Goal: Answer question/provide support: Share knowledge or assist other users

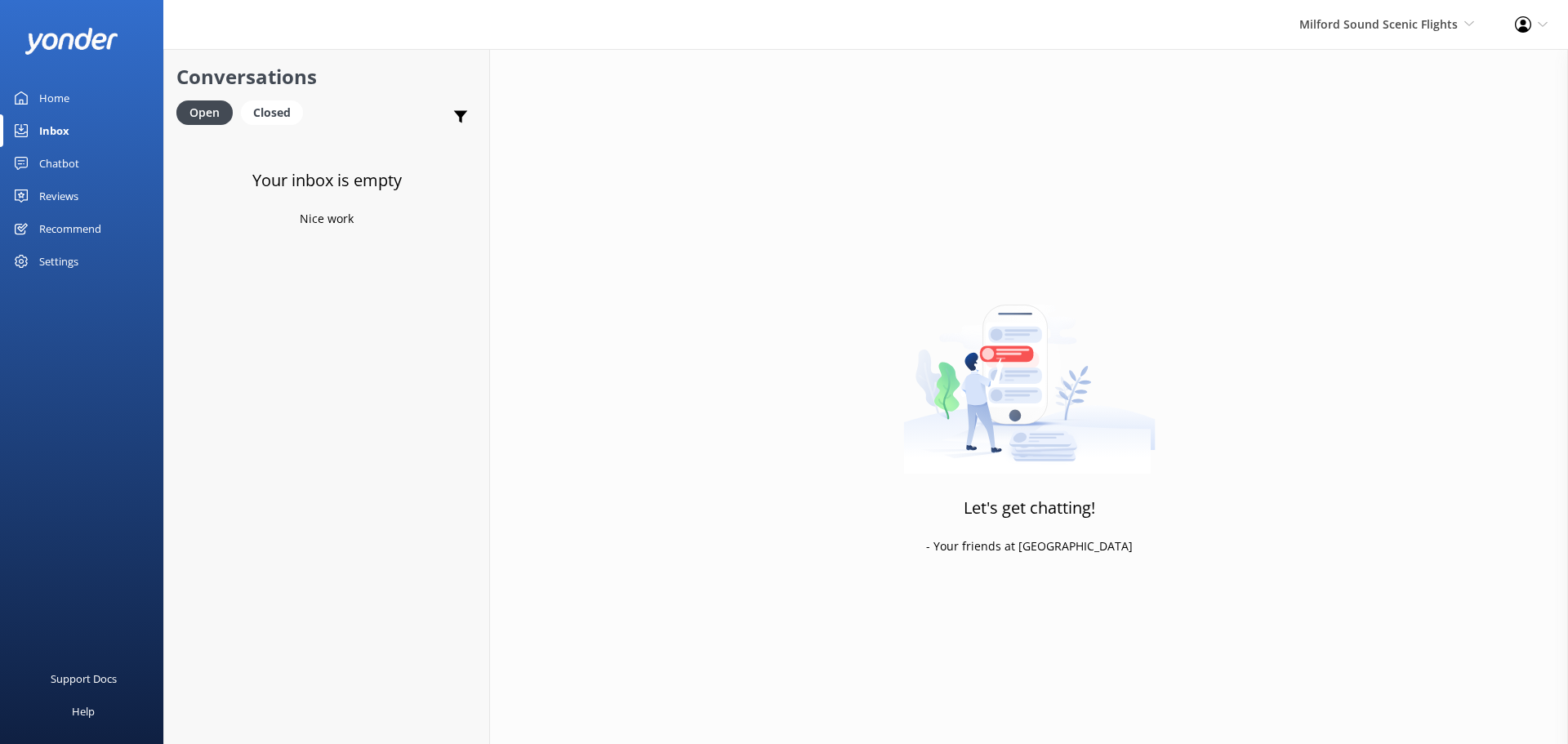
click at [1372, 12] on div "Milford Sound Scenic Flights Milford Sound Scenic Flights The Helicopter Line G…" at bounding box center [1386, 24] width 215 height 49
click at [1418, 72] on link "Milford Sound Scenic Flights" at bounding box center [1413, 70] width 163 height 39
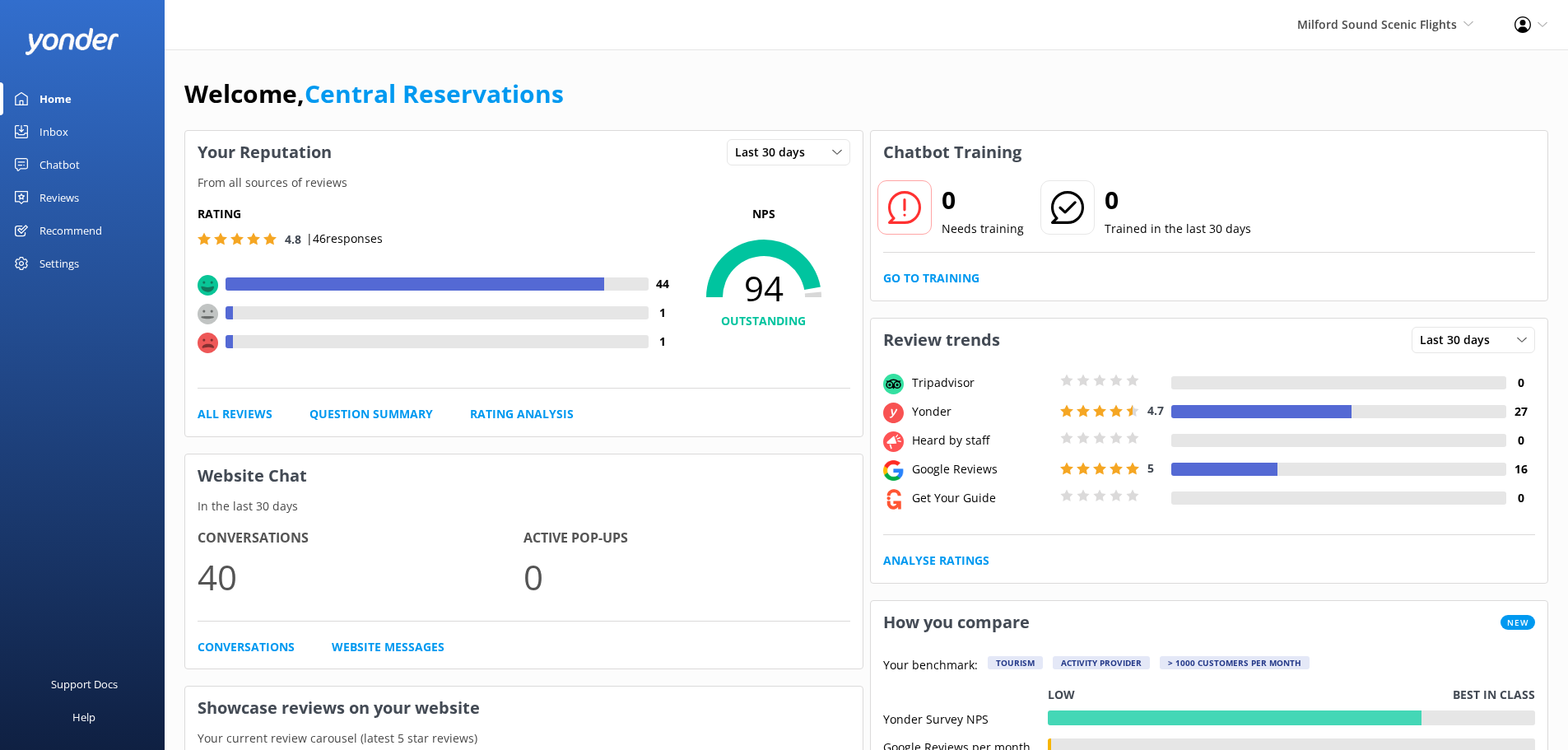
click at [46, 127] on div "Inbox" at bounding box center [54, 131] width 29 height 33
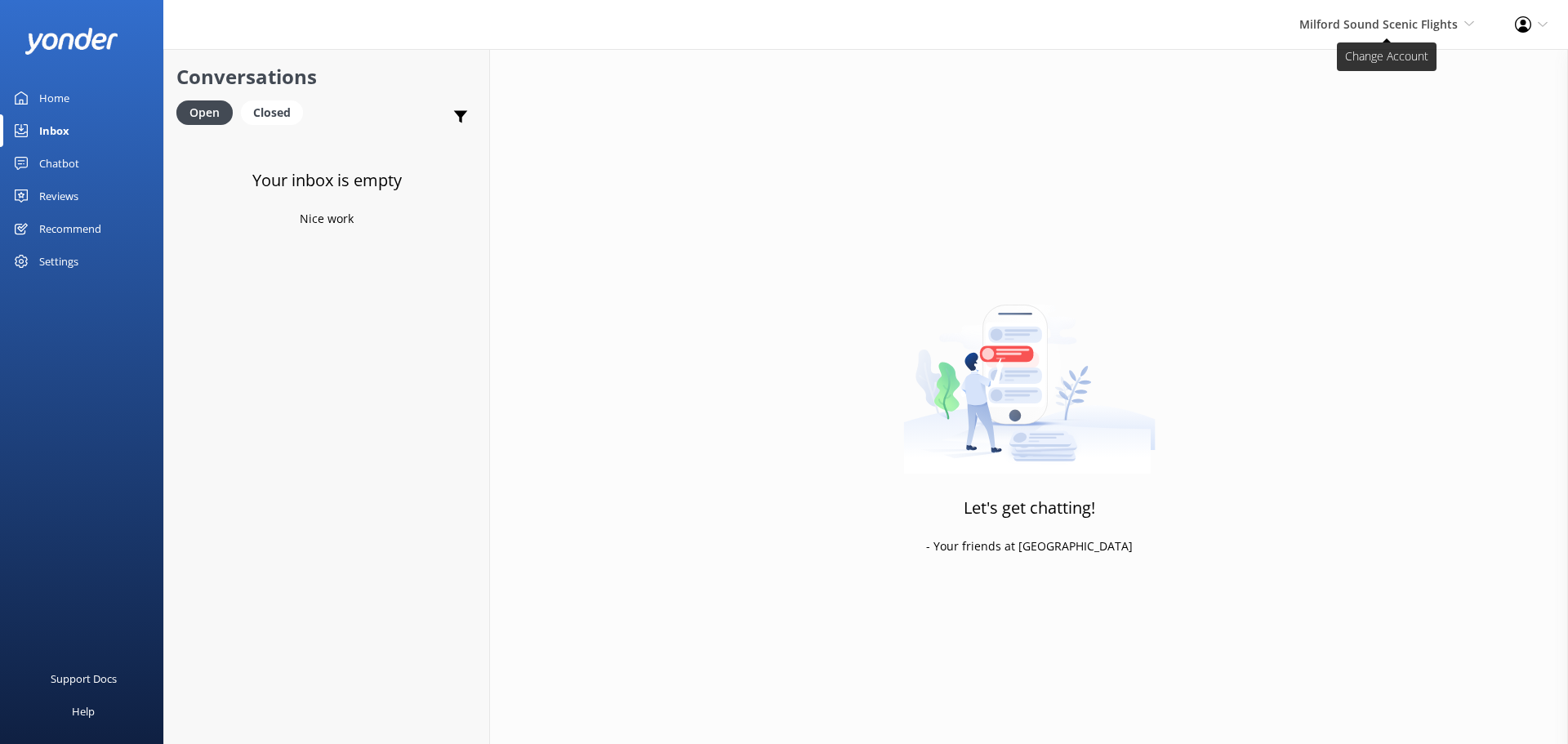
click at [1384, 16] on span "Milford Sound Scenic Flights" at bounding box center [1379, 24] width 159 height 15
click at [1039, 160] on div "Let's get chatting! - Your friends at Yonder" at bounding box center [1029, 421] width 1078 height 744
click at [58, 95] on div "Home" at bounding box center [54, 98] width 30 height 33
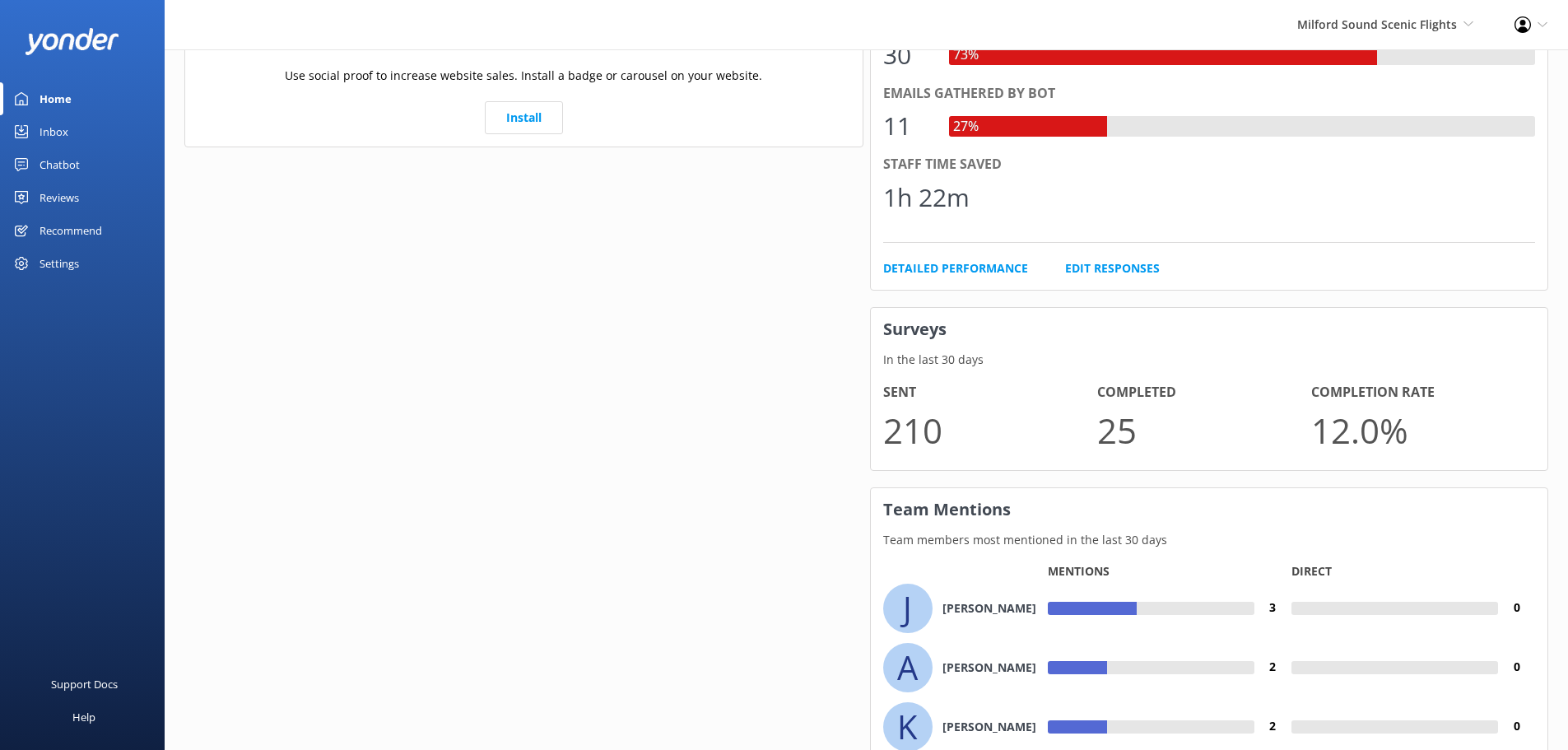
scroll to position [1037, 0]
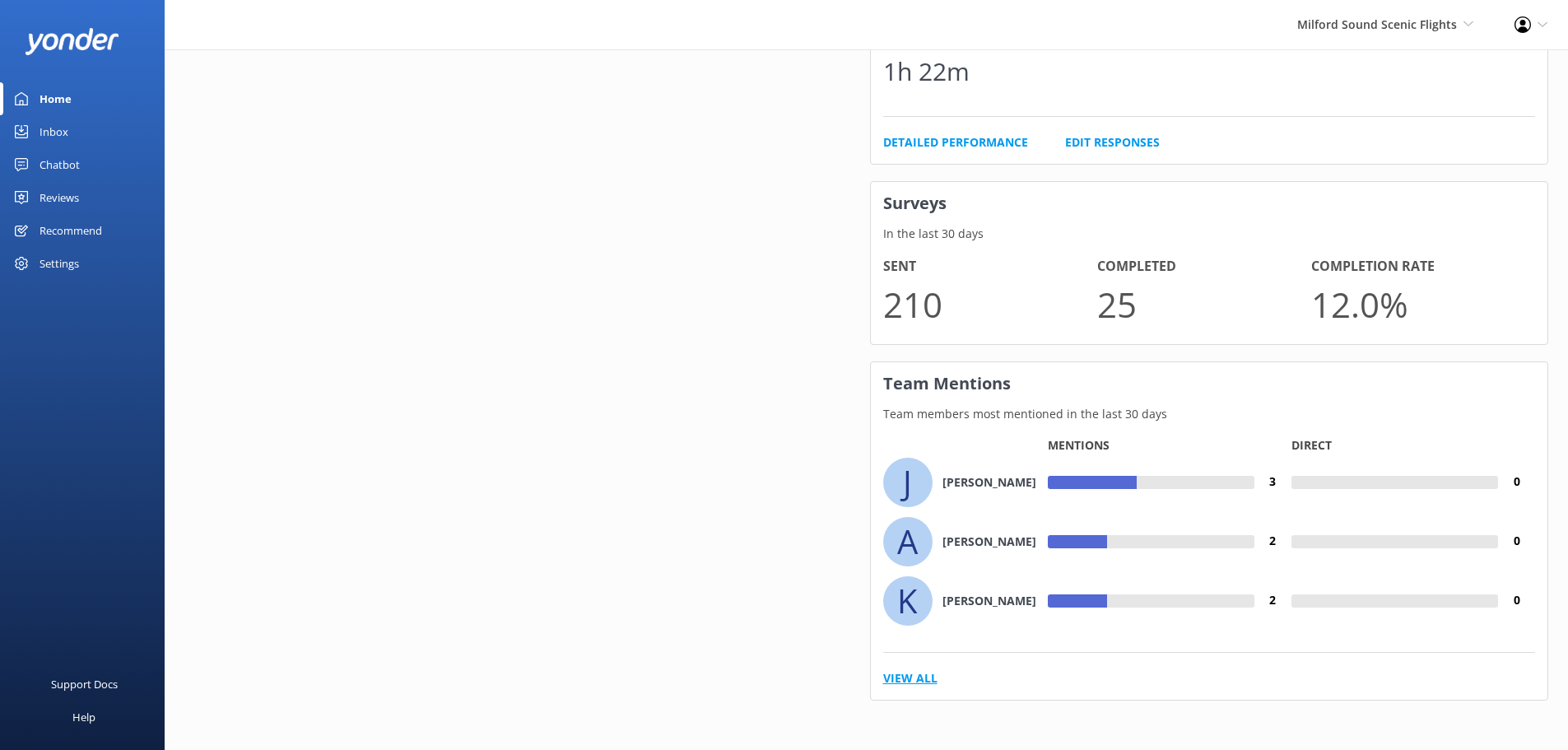
click at [908, 672] on link "View All" at bounding box center [910, 678] width 54 height 18
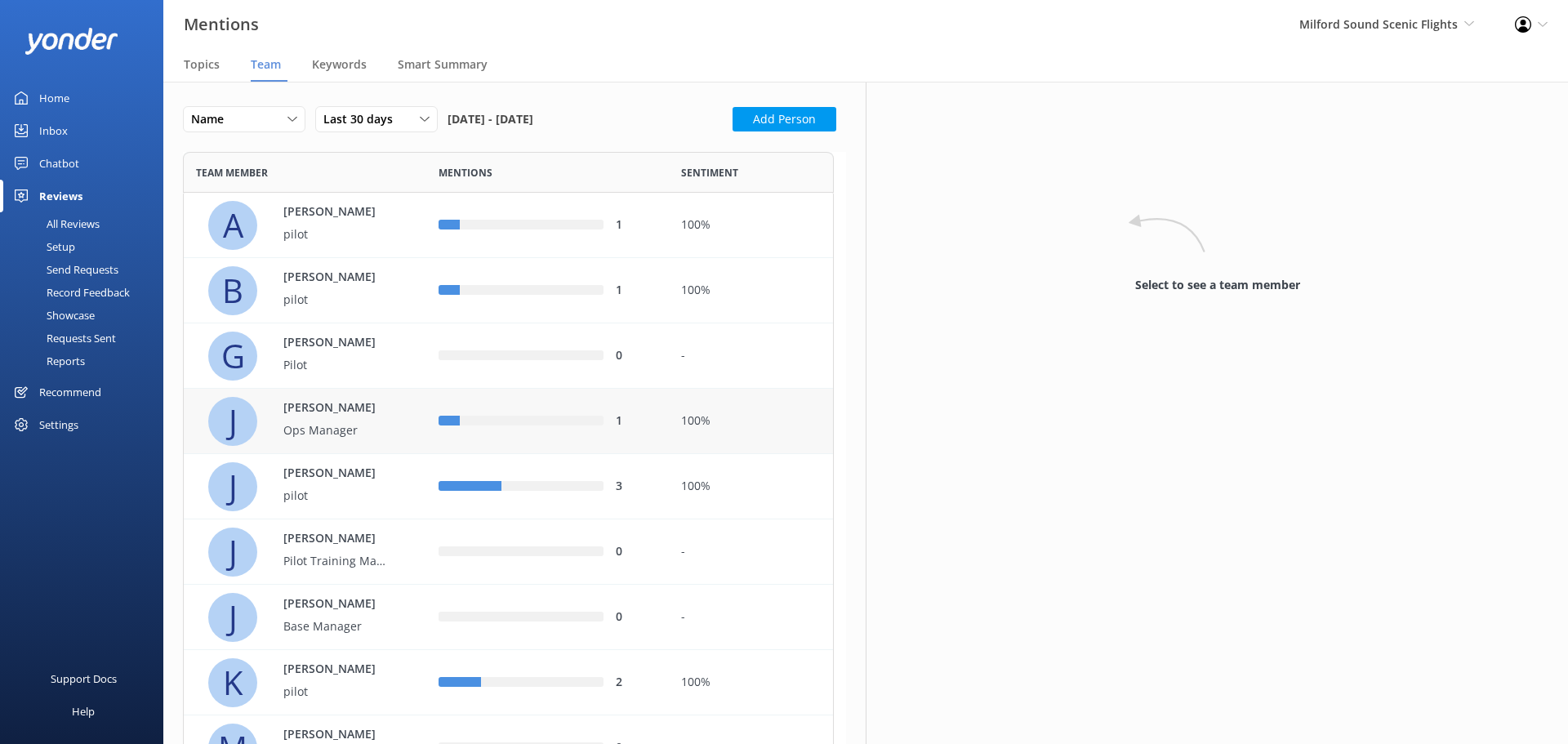
scroll to position [944, 639]
click at [666, 489] on div "3" at bounding box center [547, 486] width 242 height 65
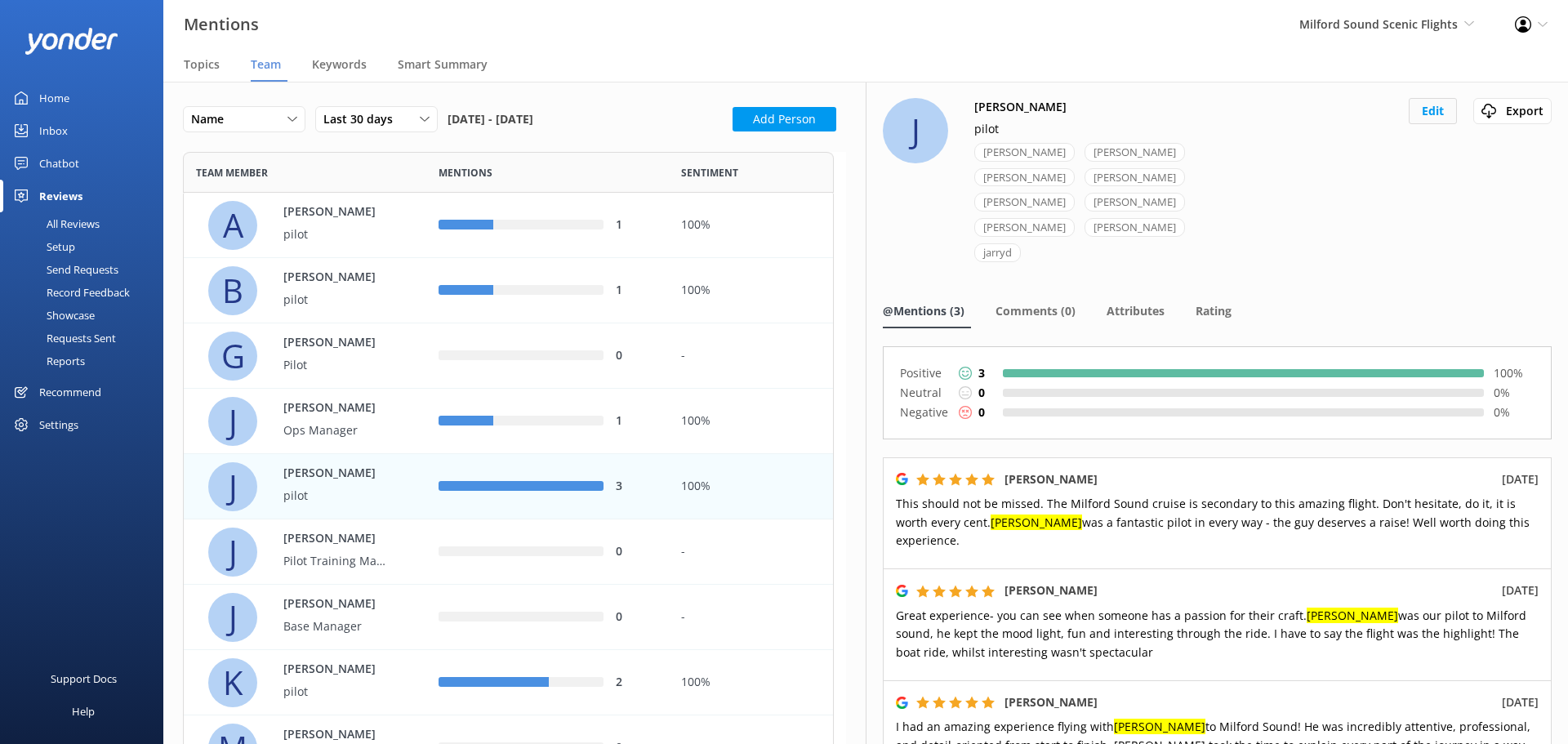
click at [1410, 104] on button "Edit" at bounding box center [1433, 111] width 48 height 26
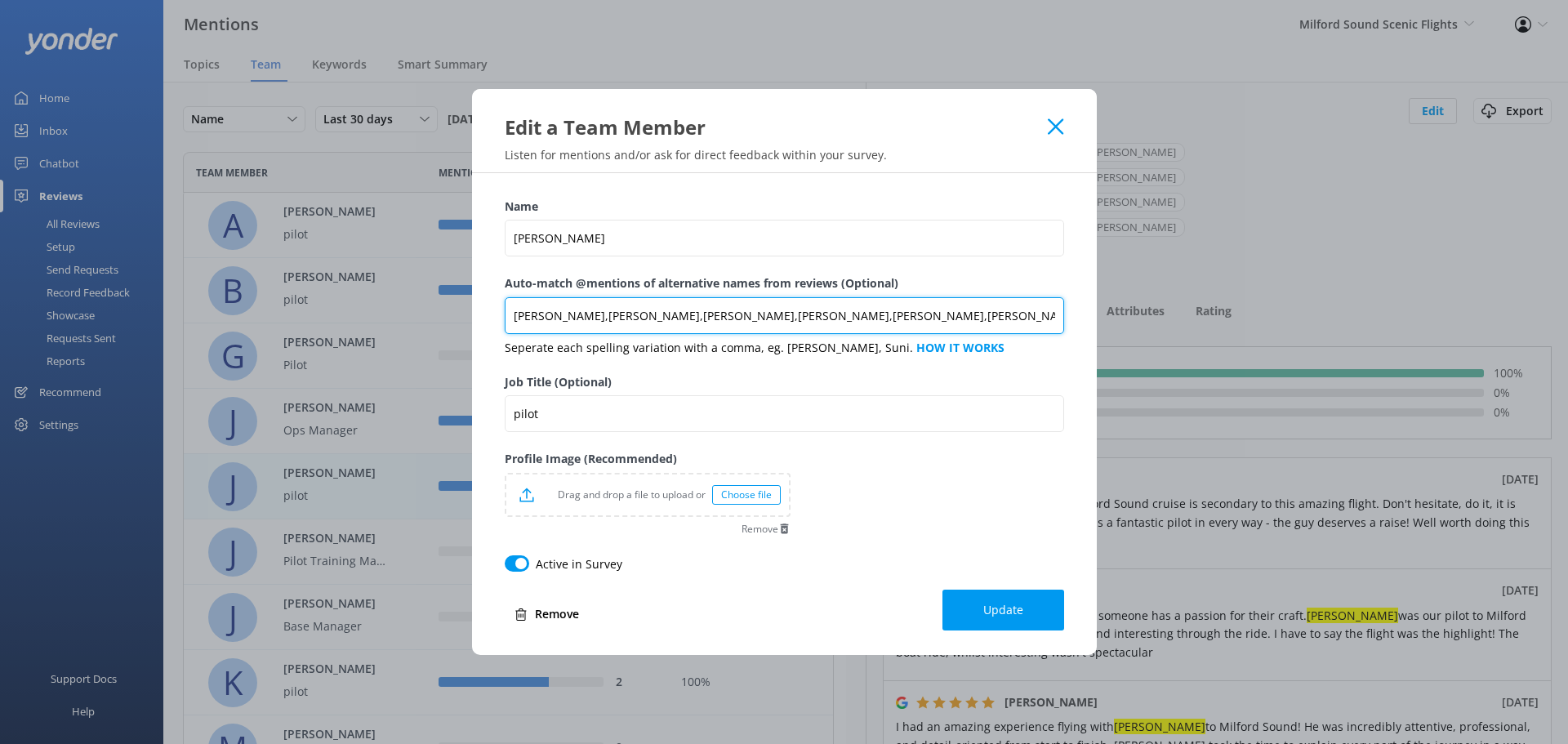
click at [895, 318] on input "[PERSON_NAME],[PERSON_NAME],[PERSON_NAME],[PERSON_NAME],[PERSON_NAME],[PERSON_N…" at bounding box center [784, 316] width 559 height 37
type input "[PERSON_NAME],[PERSON_NAME],[PERSON_NAME],[PERSON_NAME],[PERSON_NAME],[PERSON_N…"
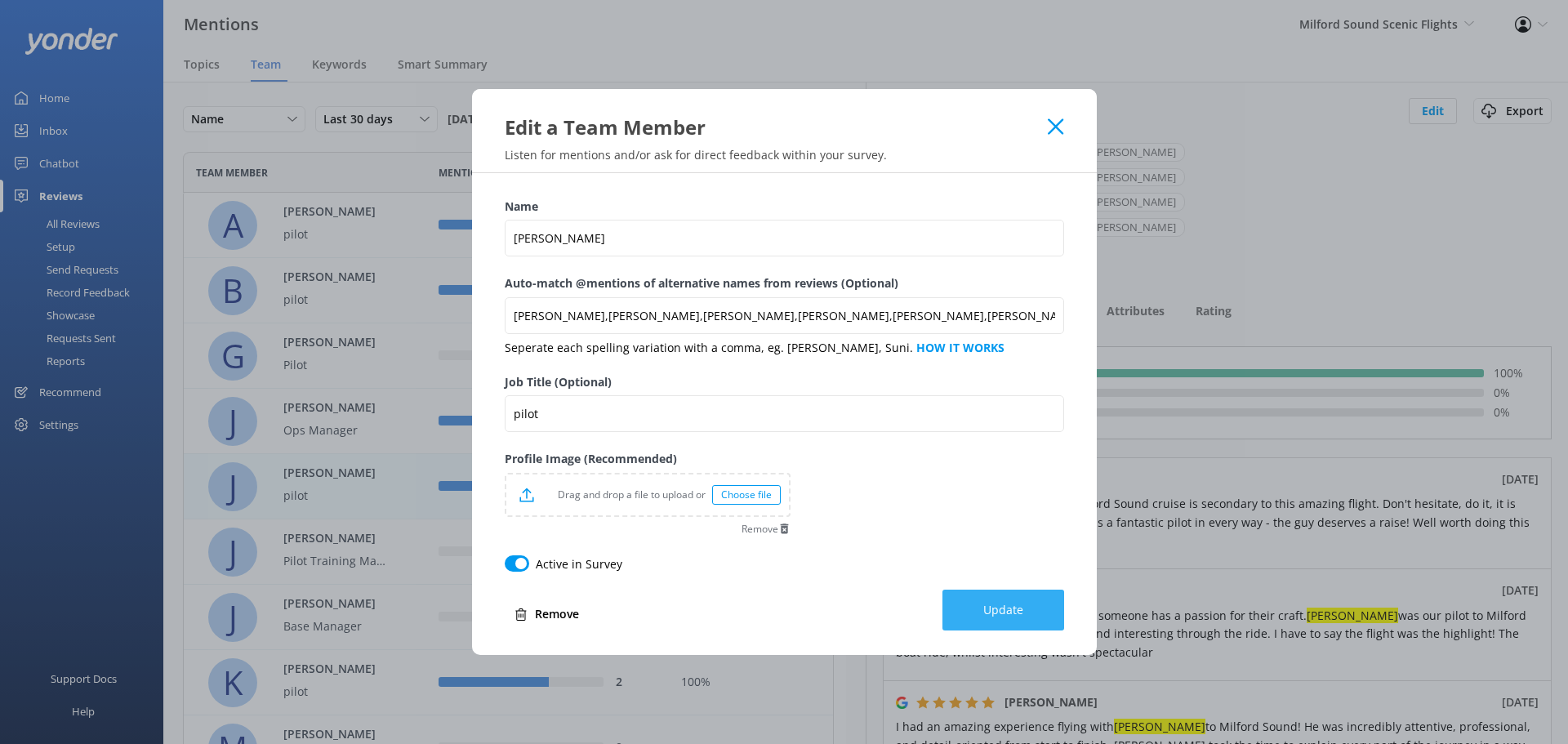
click at [976, 610] on button "Update" at bounding box center [1004, 610] width 122 height 41
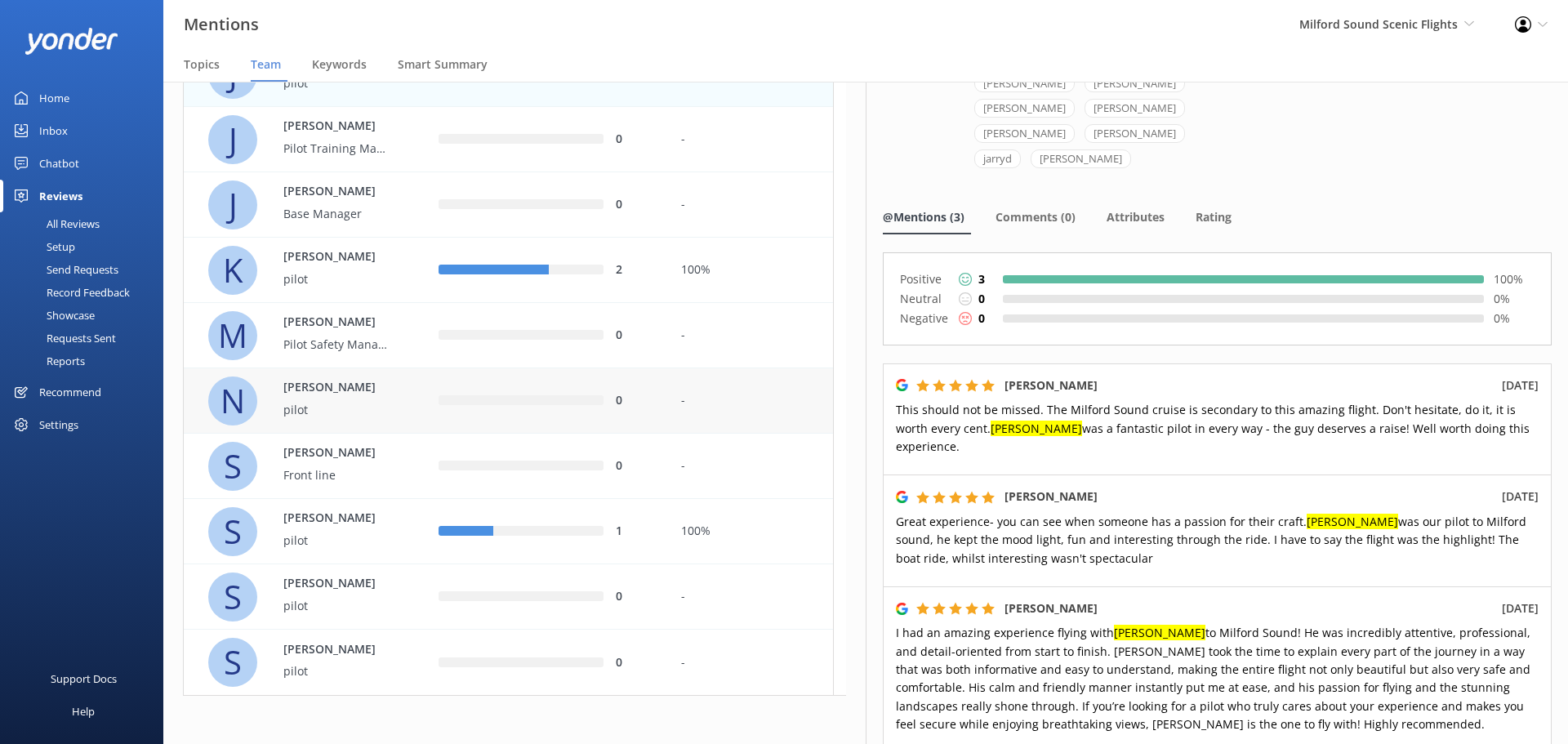
scroll to position [413, 0]
drag, startPoint x: 1130, startPoint y: 548, endPoint x: 998, endPoint y: 533, distance: 132.8
click at [998, 600] on div "[PERSON_NAME] [DATE]" at bounding box center [1217, 608] width 643 height 18
click at [1145, 600] on div "[PERSON_NAME] [DATE]" at bounding box center [1217, 608] width 643 height 18
drag, startPoint x: 1113, startPoint y: 540, endPoint x: 988, endPoint y: 544, distance: 125.1
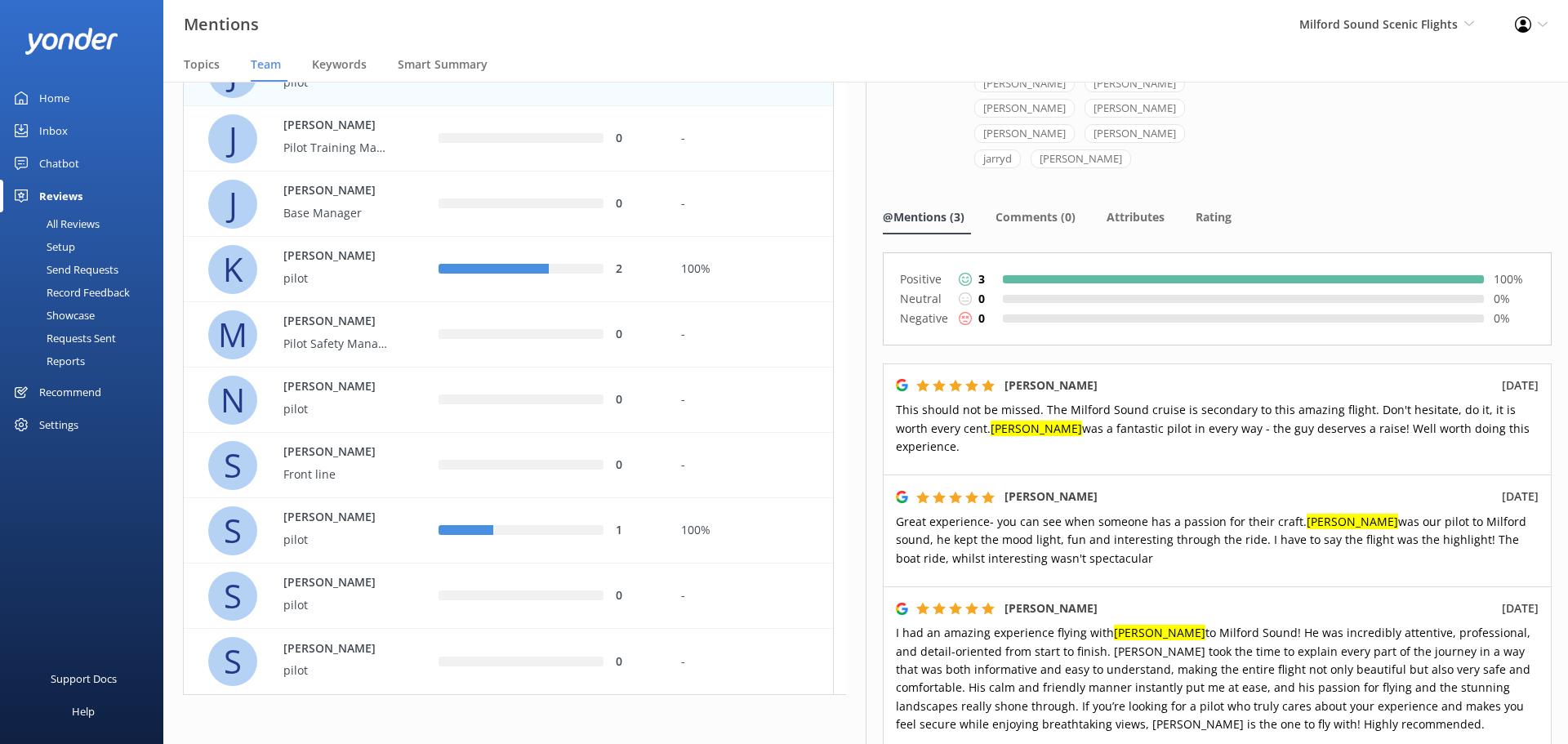
click at [988, 600] on div "[PERSON_NAME] [DATE]" at bounding box center [1217, 608] width 643 height 18
click at [1195, 586] on div "[PERSON_NAME] [DATE] I had an amazing experience flying with [PERSON_NAME] to M…" at bounding box center [1217, 670] width 669 height 167
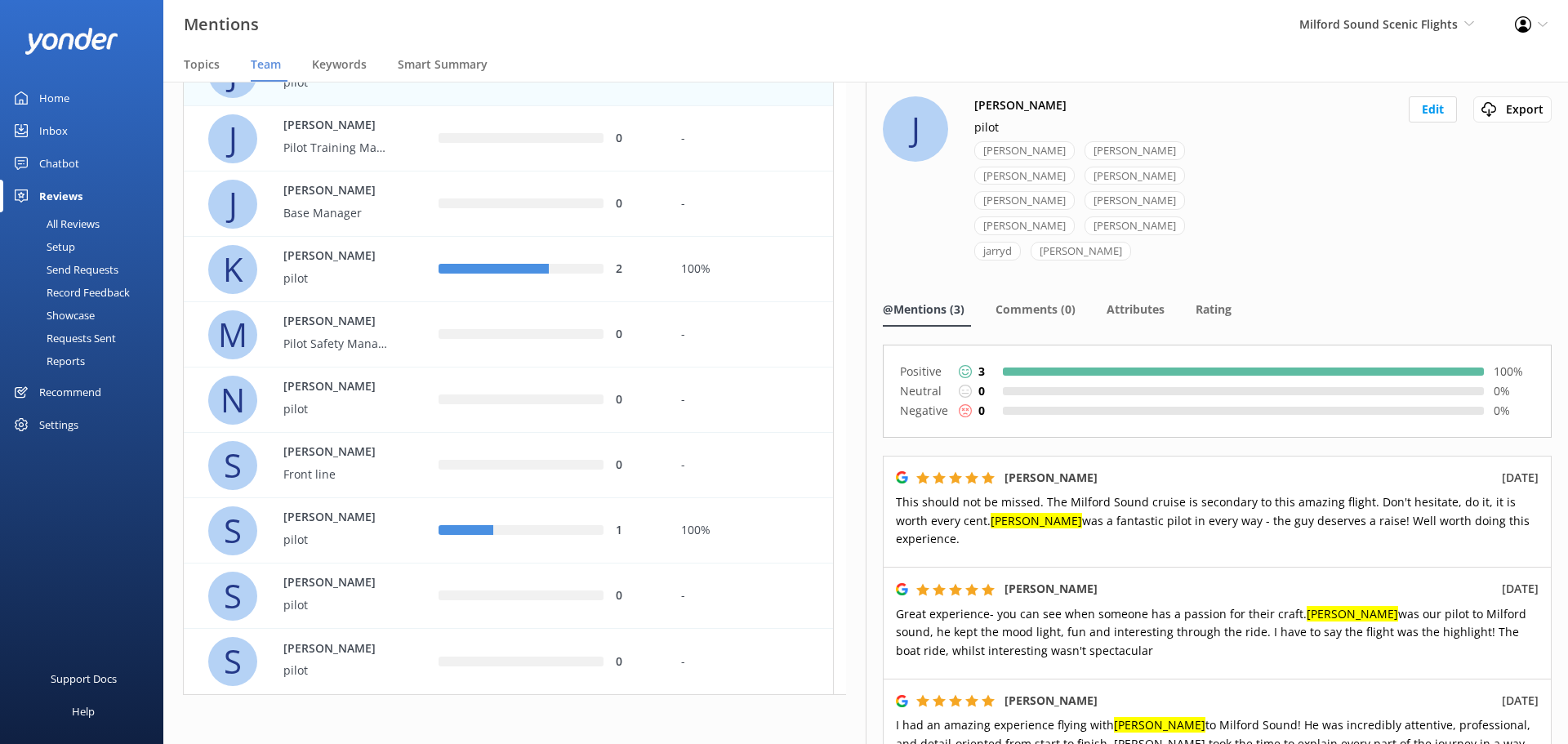
scroll to position [0, 0]
click at [1217, 296] on div "Rating" at bounding box center [1217, 312] width 42 height 33
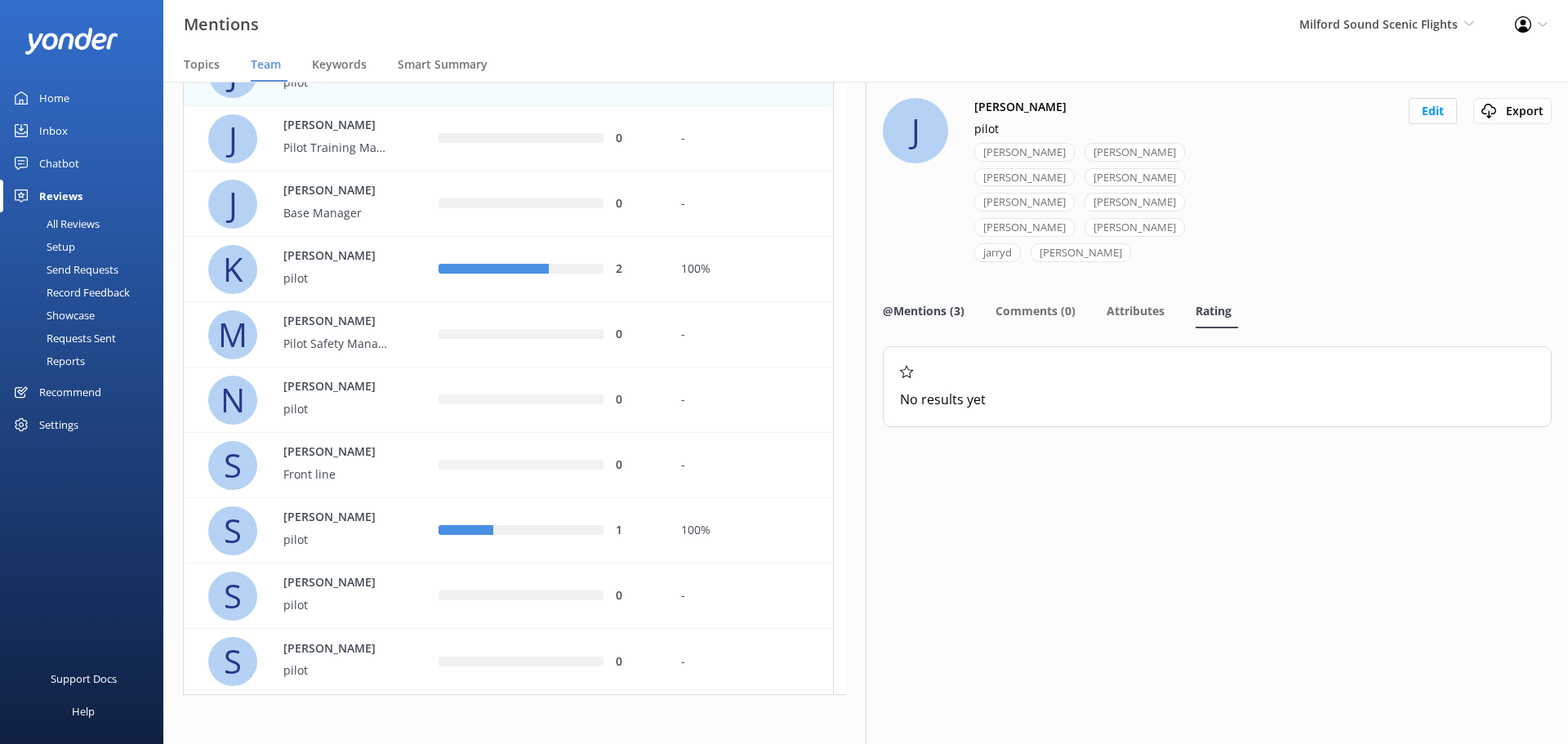
click at [950, 303] on span "@Mentions (3)" at bounding box center [923, 311] width 82 height 16
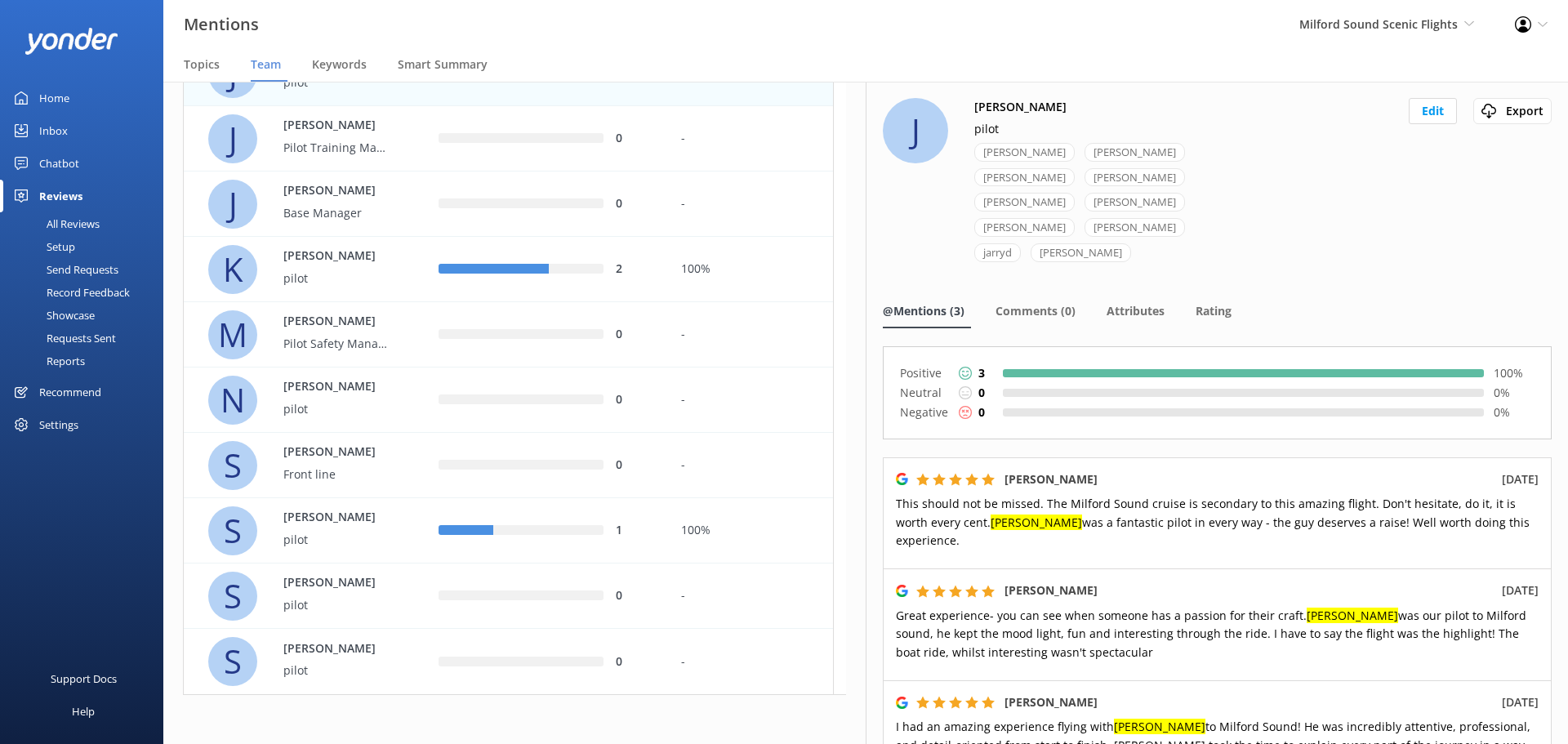
click at [84, 127] on link "Inbox" at bounding box center [81, 130] width 163 height 33
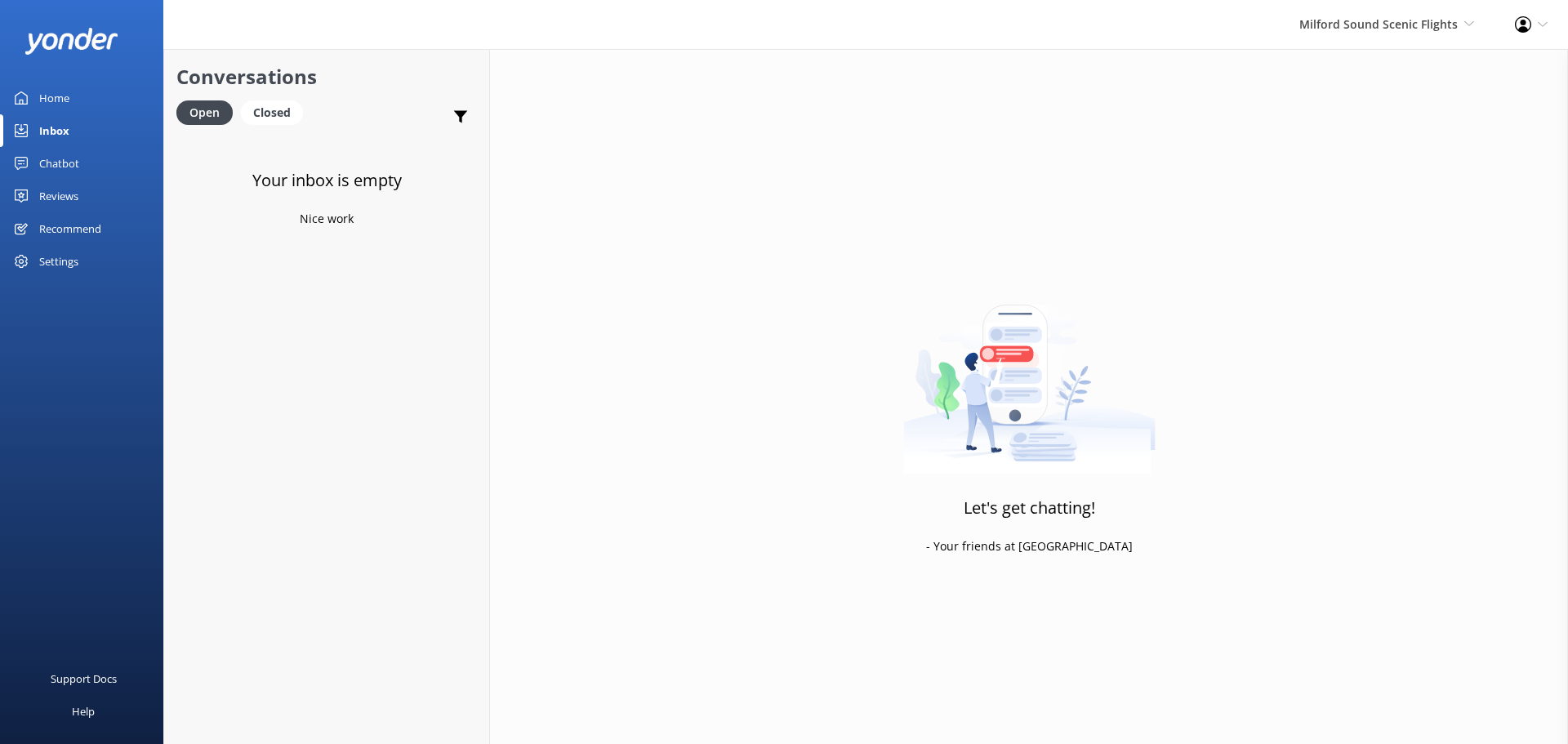
click at [57, 130] on div "Inbox" at bounding box center [54, 130] width 30 height 33
click at [1379, 27] on span "Milford Sound Scenic Flights" at bounding box center [1379, 24] width 159 height 15
click at [1373, 114] on link "The Helicopter Line" at bounding box center [1413, 109] width 163 height 39
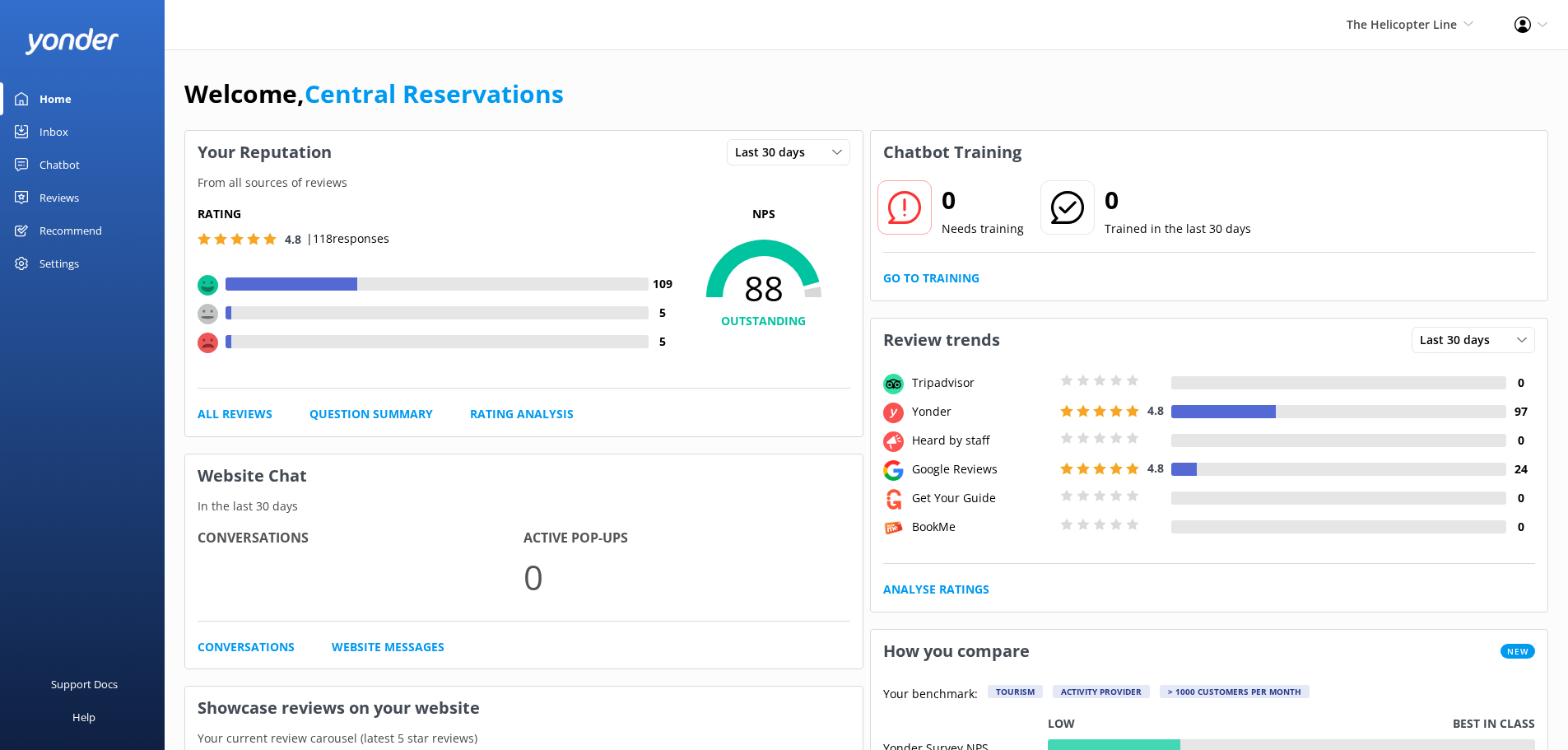
click at [56, 136] on div "Inbox" at bounding box center [54, 131] width 29 height 33
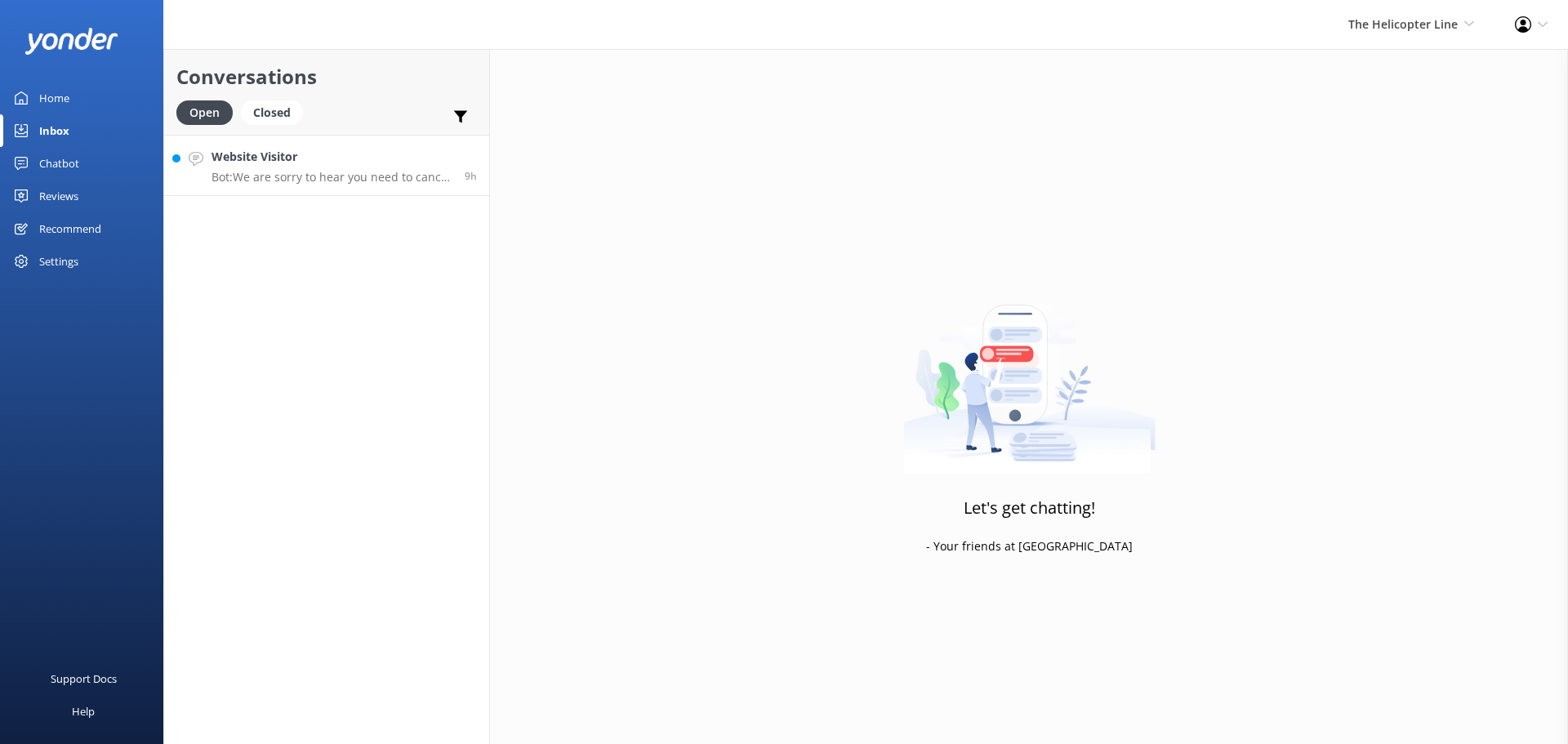
click at [301, 152] on h4 "Website Visitor" at bounding box center [331, 156] width 241 height 18
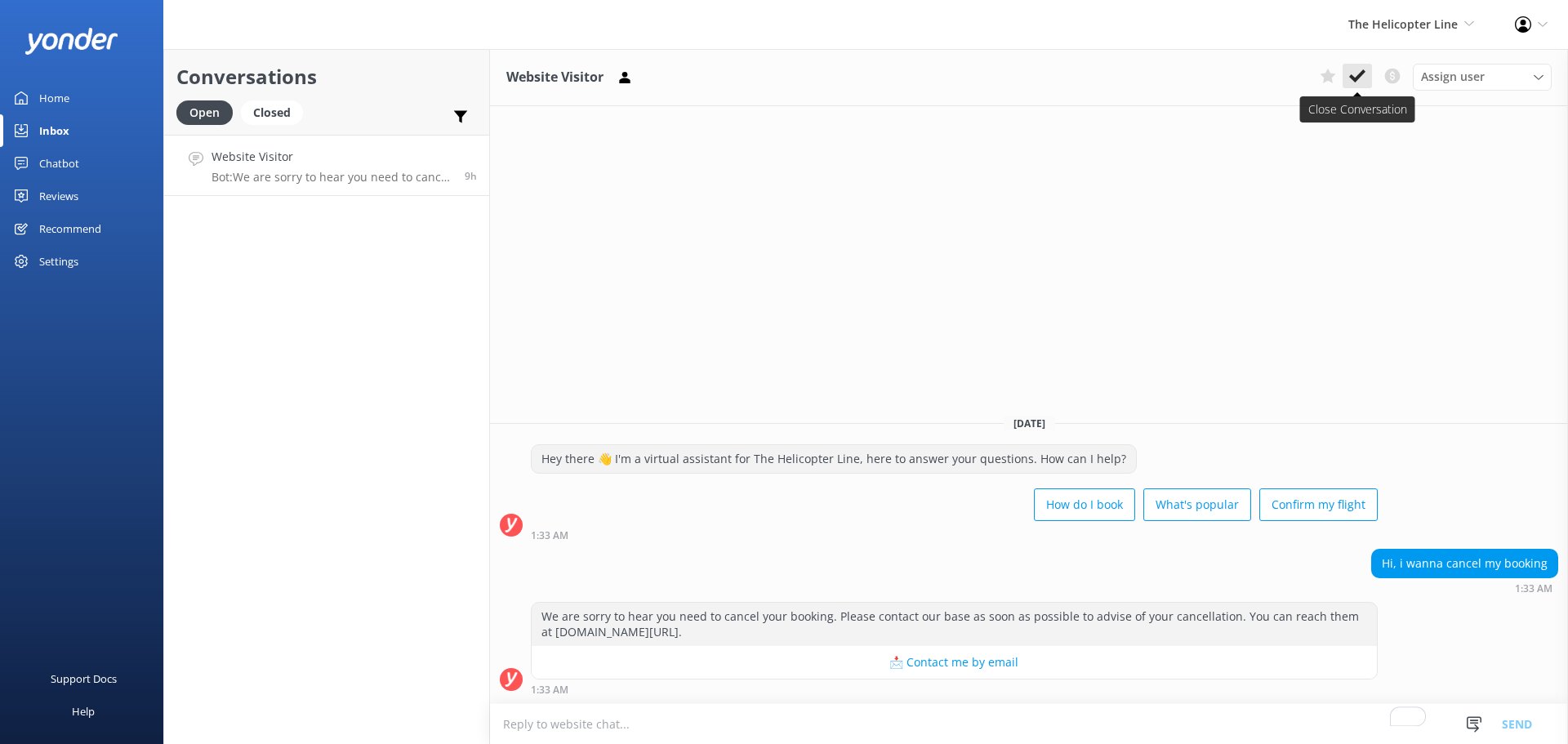
click at [1360, 78] on use at bounding box center [1357, 75] width 16 height 13
click at [1423, 28] on span "The Helicopter Line" at bounding box center [1403, 24] width 110 height 15
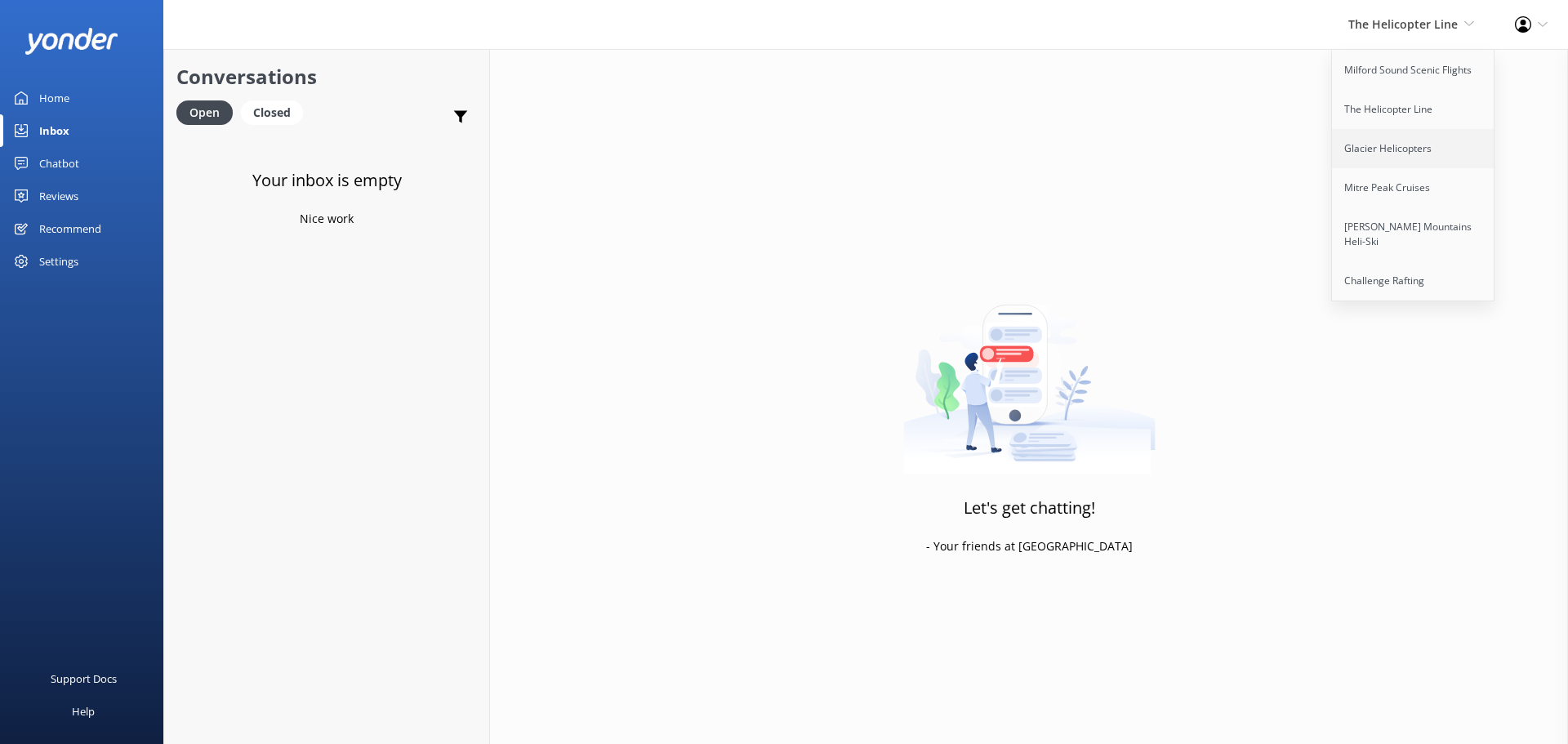
click at [1416, 160] on link "Glacier Helicopters" at bounding box center [1413, 149] width 163 height 39
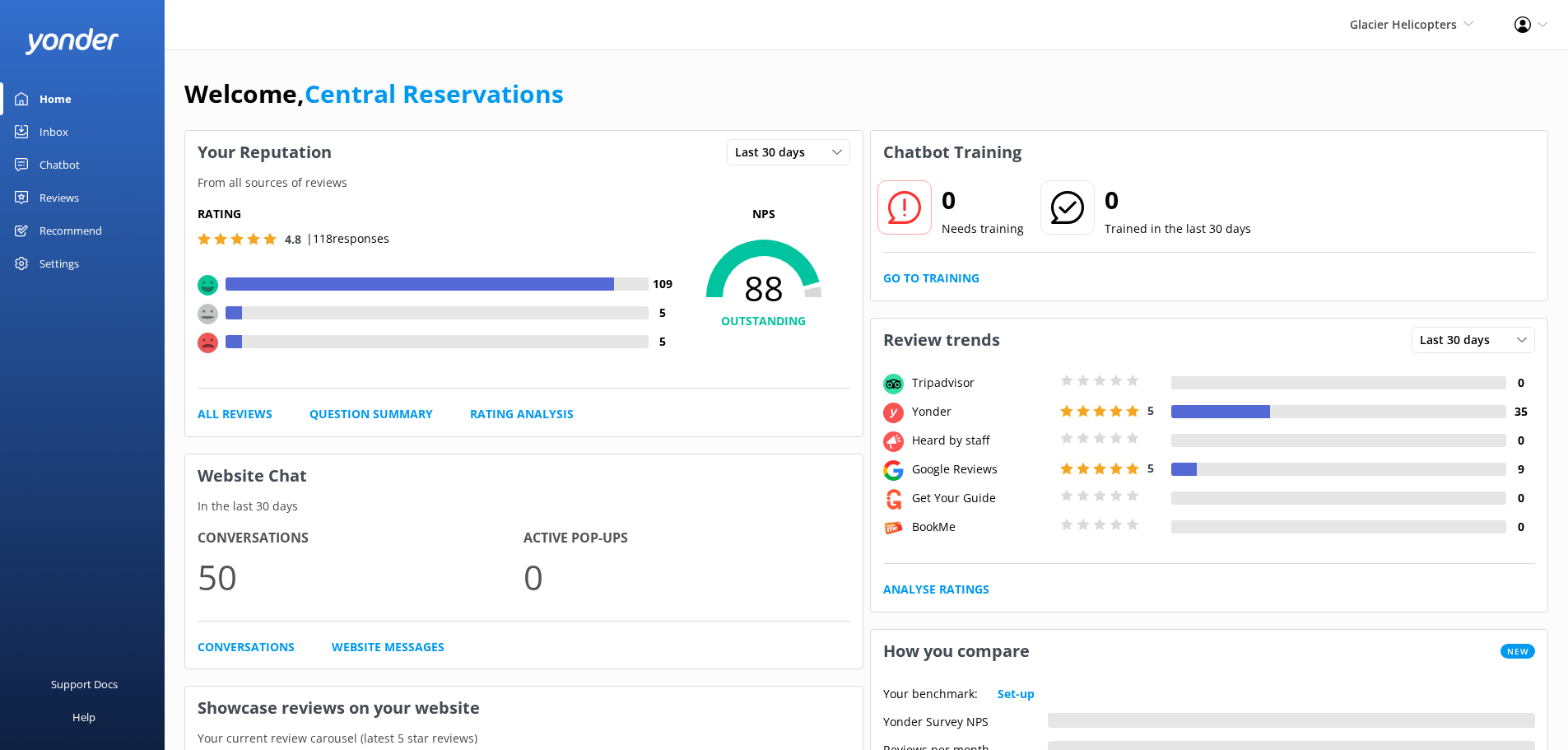
click at [72, 120] on link "Inbox" at bounding box center [82, 131] width 164 height 33
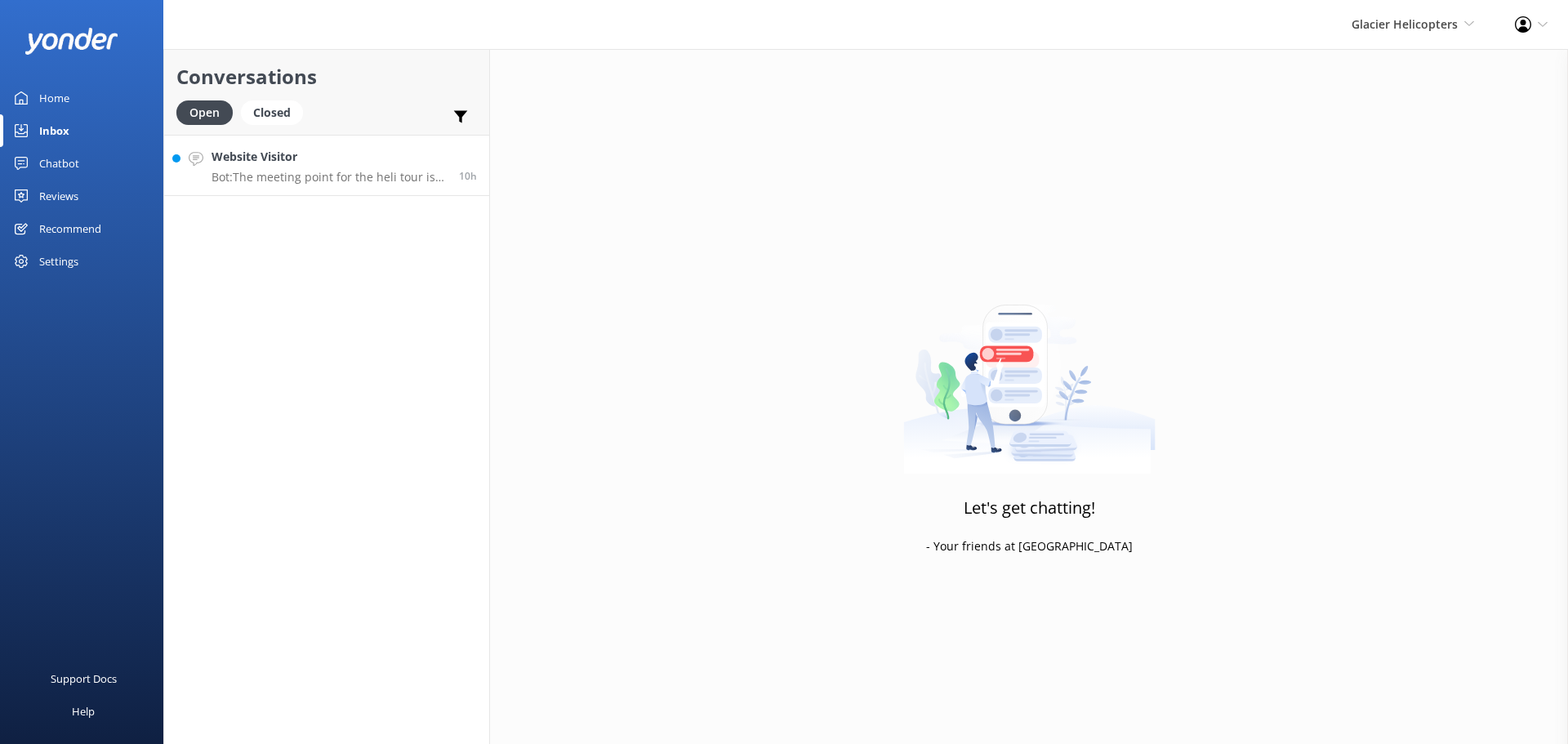
click at [318, 165] on h4 "Website Visitor" at bounding box center [329, 156] width 235 height 18
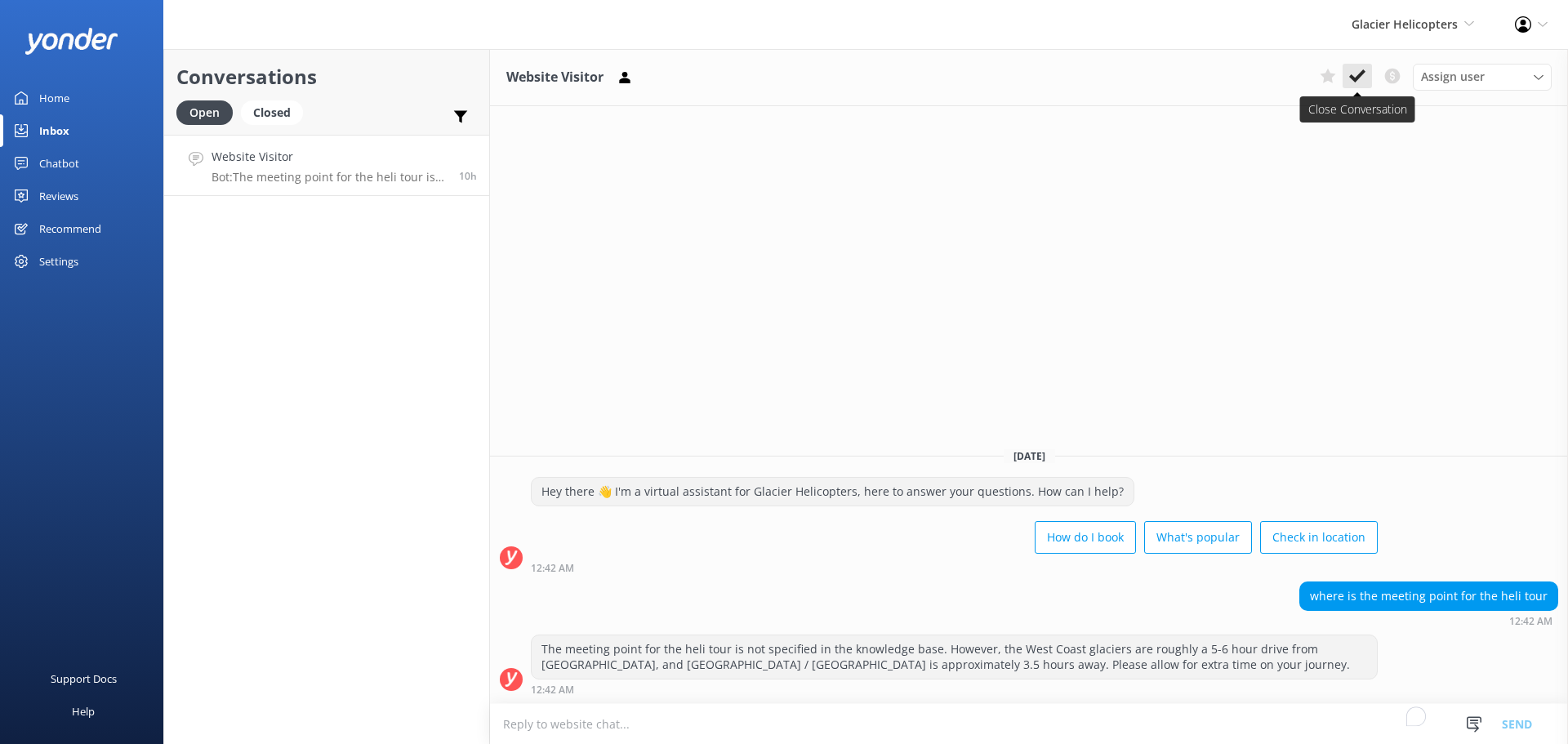
click at [1364, 80] on button at bounding box center [1357, 75] width 30 height 24
click at [1417, 29] on span "Glacier Helicopters" at bounding box center [1405, 24] width 106 height 15
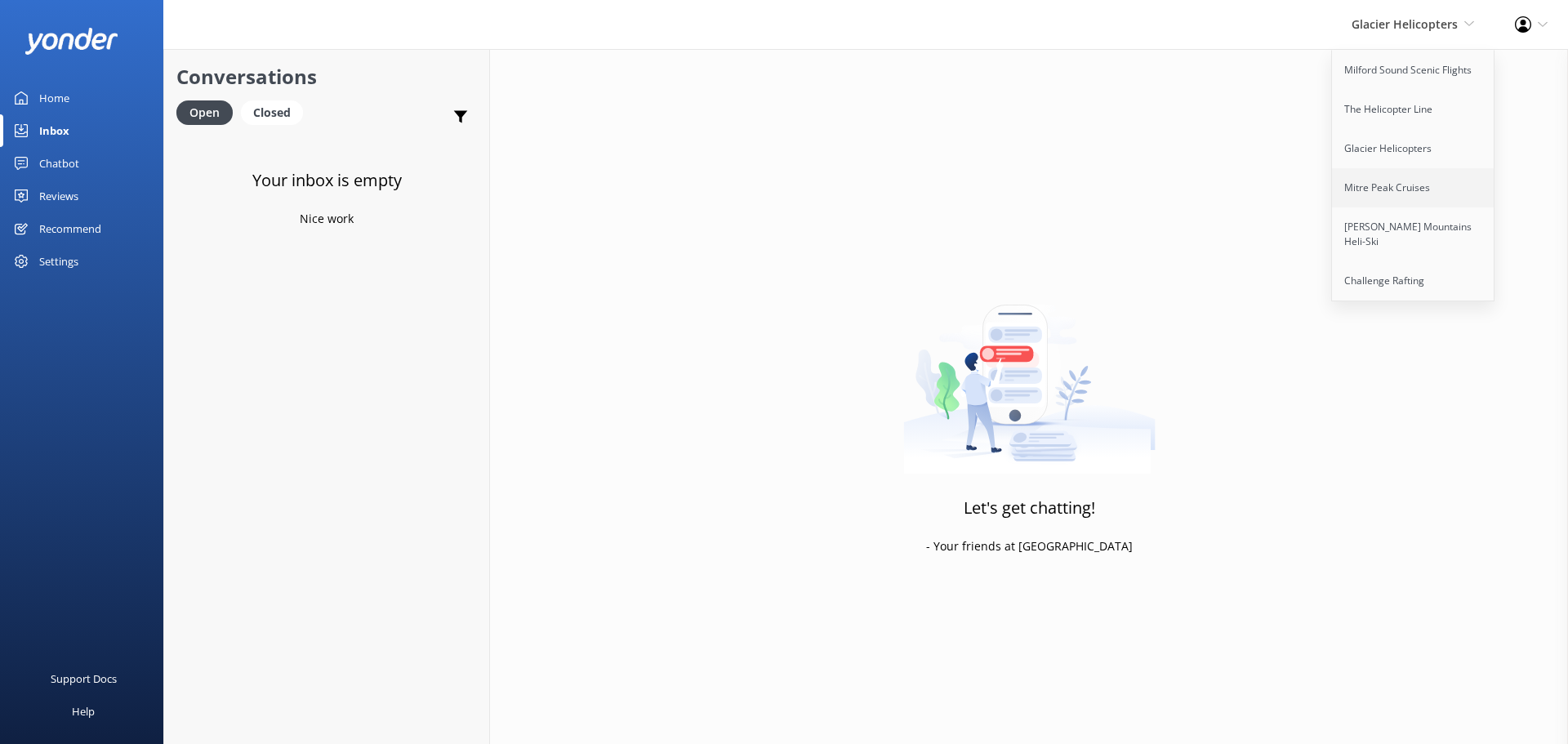
click at [1420, 194] on link "Mitre Peak Cruises" at bounding box center [1413, 187] width 163 height 39
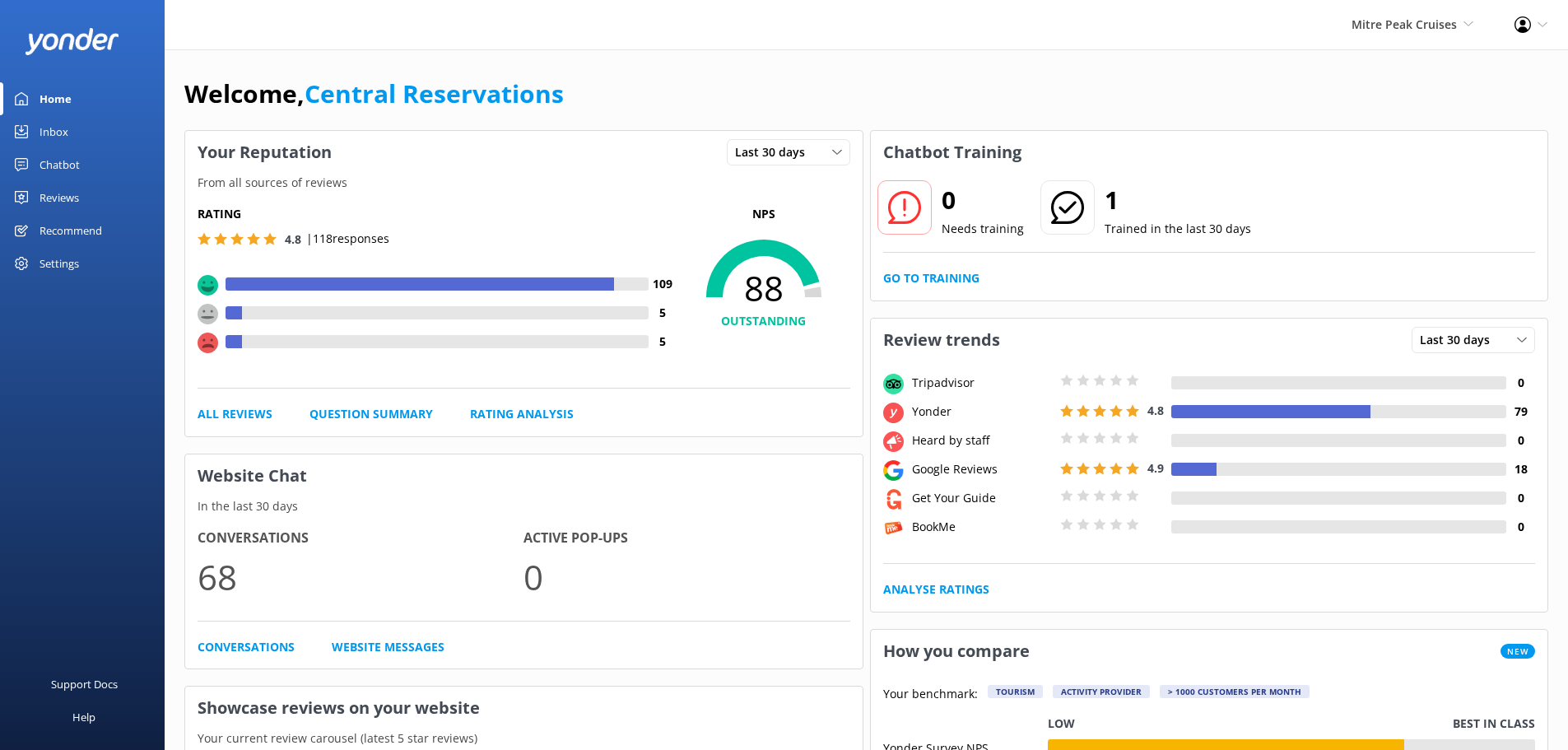
click at [65, 131] on div "Inbox" at bounding box center [54, 131] width 29 height 33
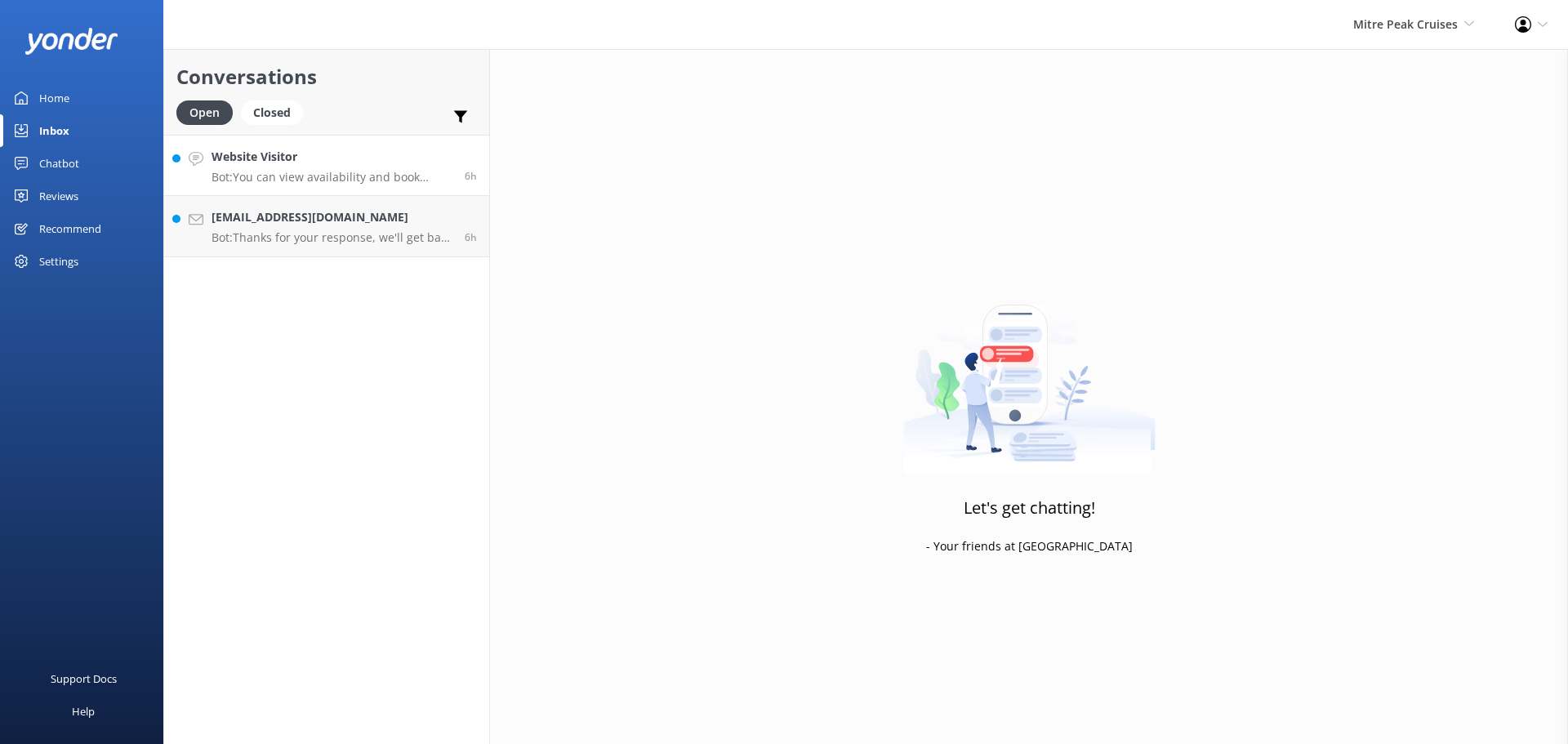
click at [386, 175] on p "Bot: You can view availability and book online at [URL][DOMAIN_NAME]. You can a…" at bounding box center [331, 176] width 241 height 14
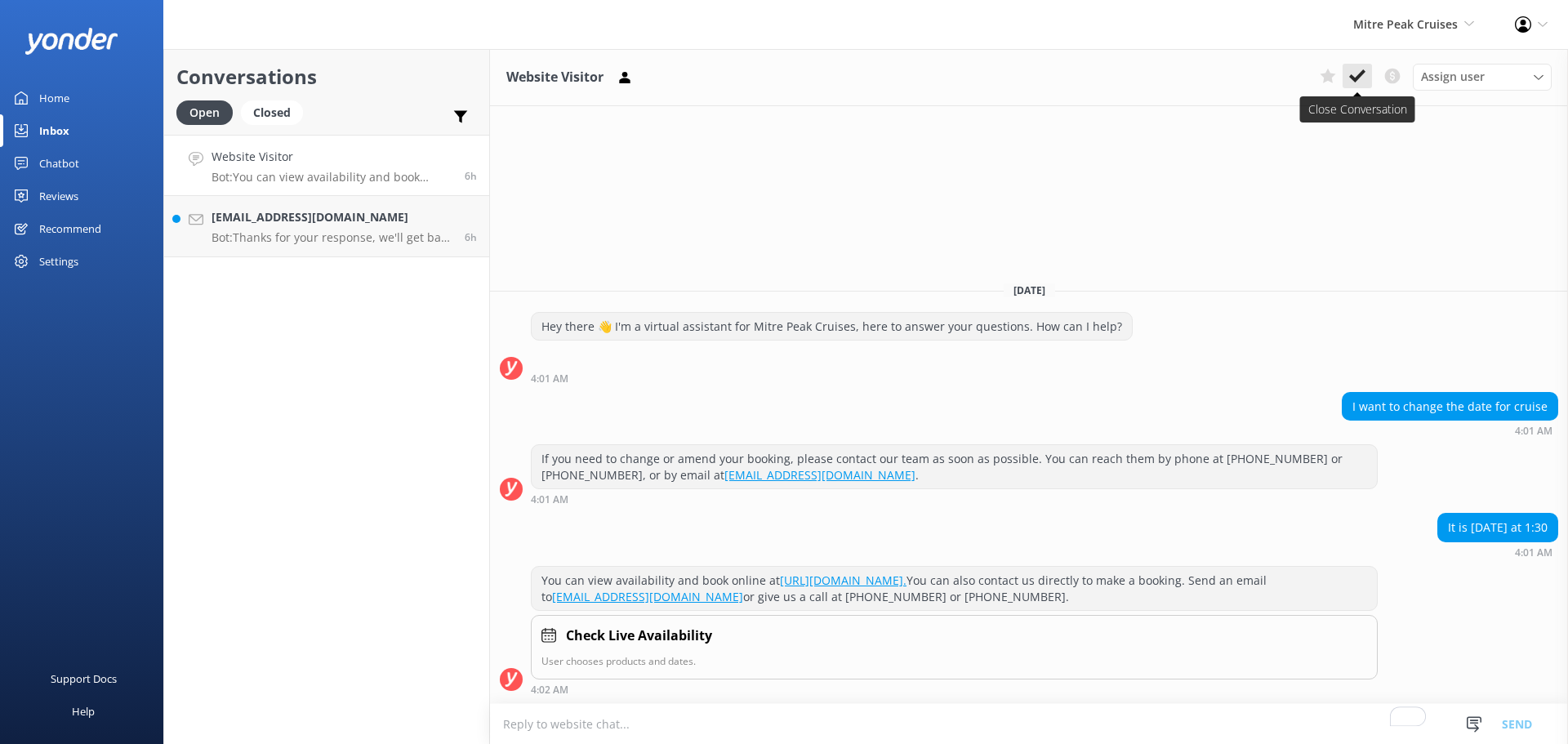
click at [1362, 73] on use at bounding box center [1357, 75] width 16 height 13
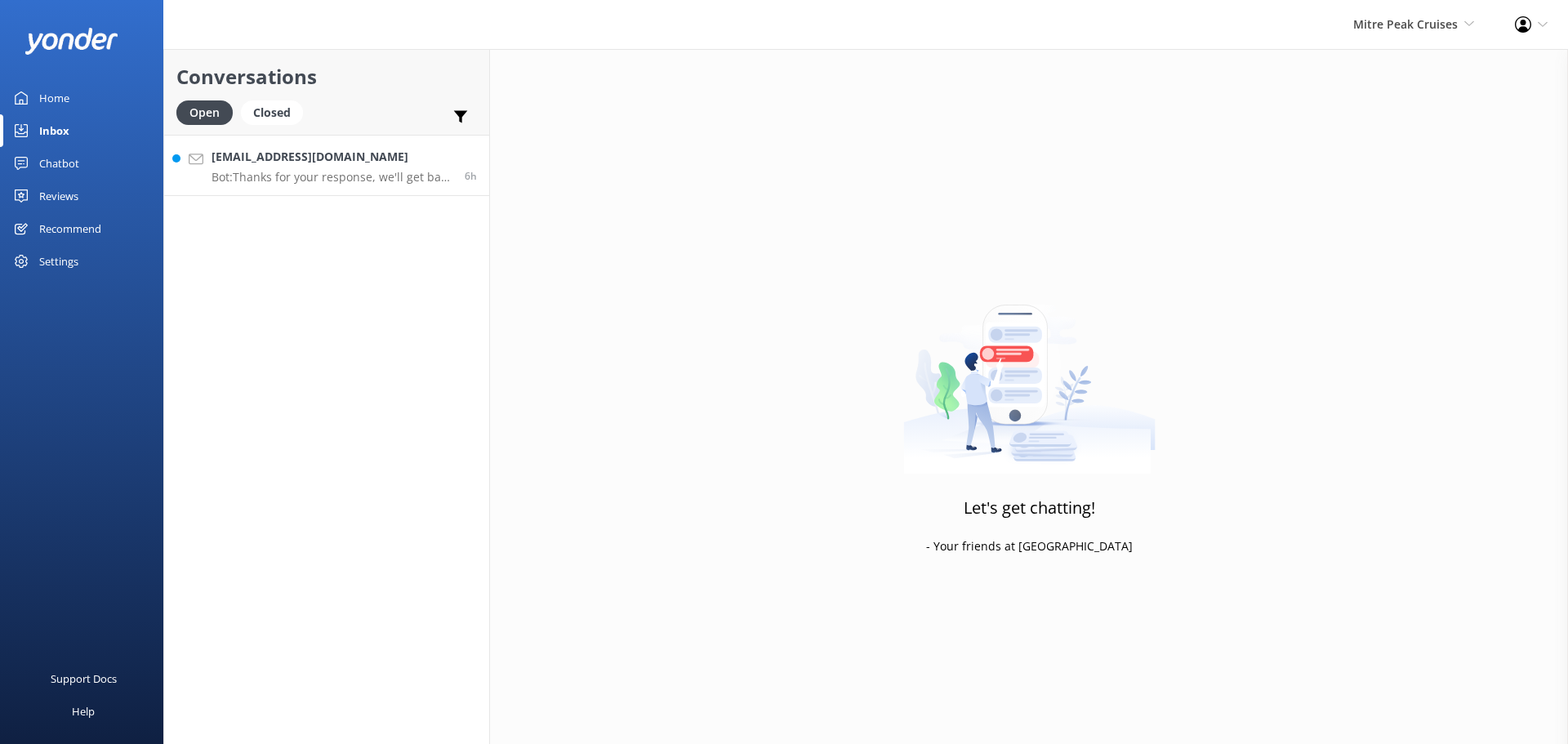
click at [347, 161] on h4 "[EMAIL_ADDRESS][DOMAIN_NAME]" at bounding box center [331, 156] width 241 height 18
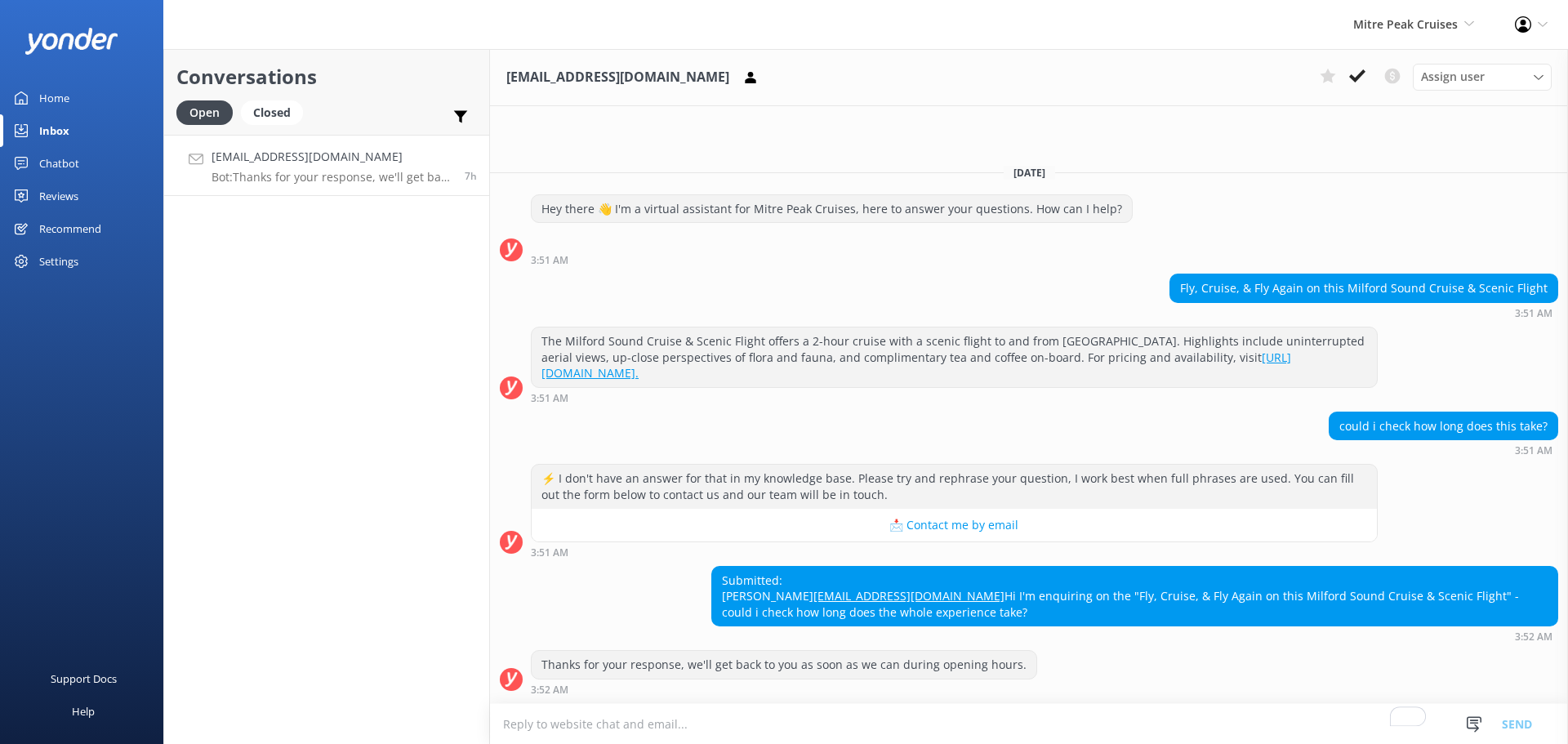
click at [691, 724] on textarea "To enrich screen reader interactions, please activate Accessibility in Grammarl…" at bounding box center [1029, 723] width 1078 height 40
click at [901, 721] on textarea "To enrich screen reader interactions, please activate Accessibility in Grammarl…" at bounding box center [1029, 723] width 1078 height 40
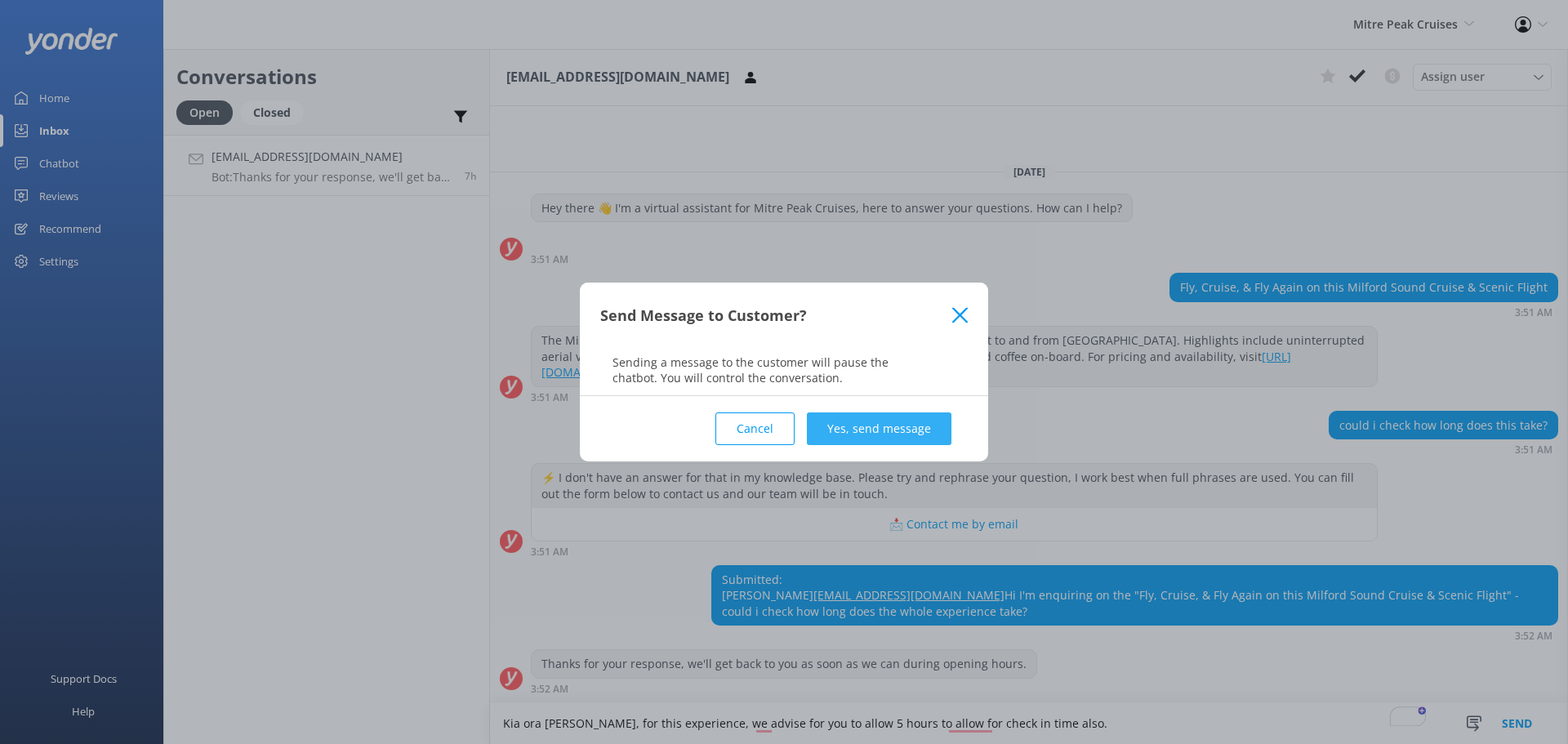
type textarea "Kia ora [PERSON_NAME], for this experience, we advise for you to allow 5 hours …"
click at [858, 435] on button "Yes, send message" at bounding box center [879, 428] width 144 height 33
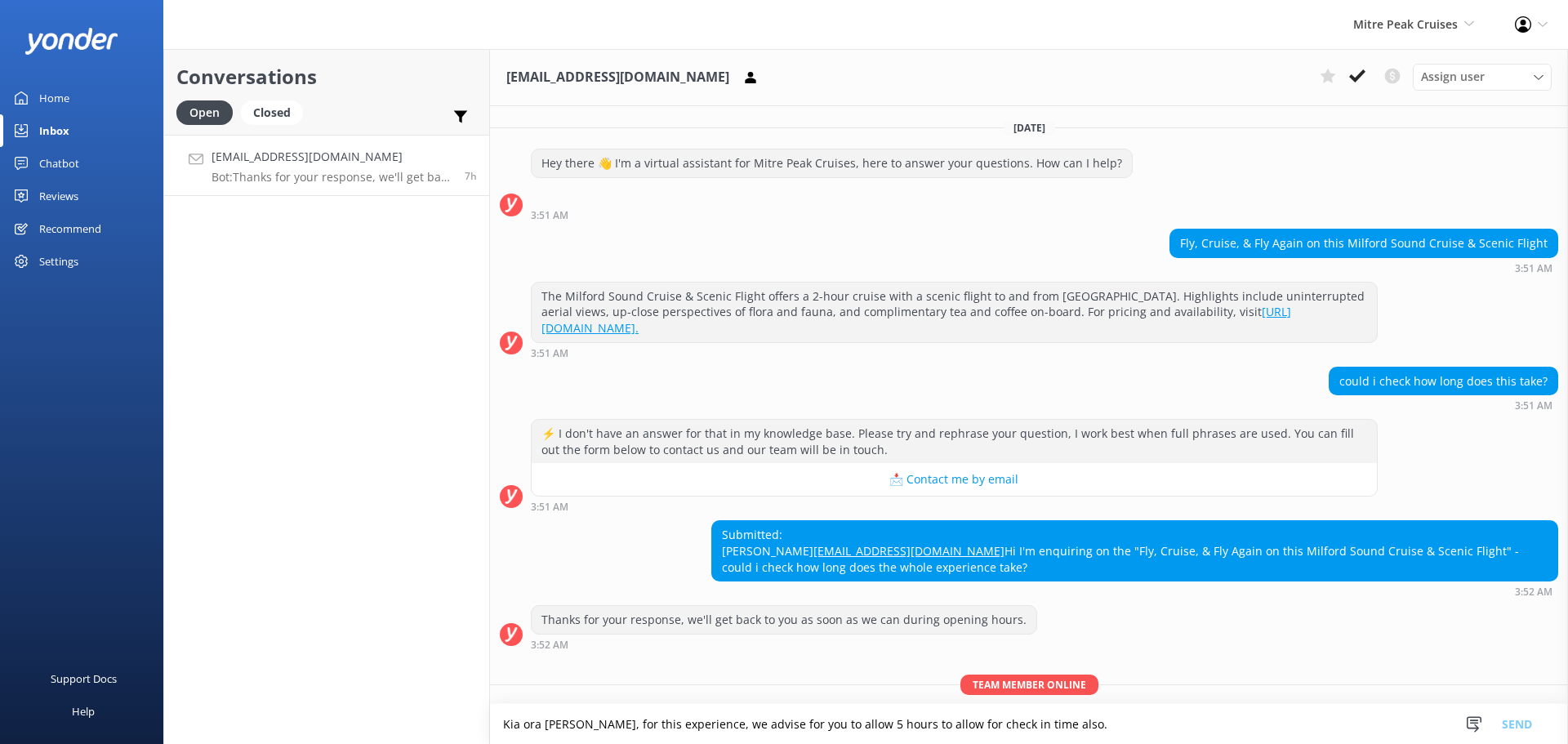
scroll to position [93, 0]
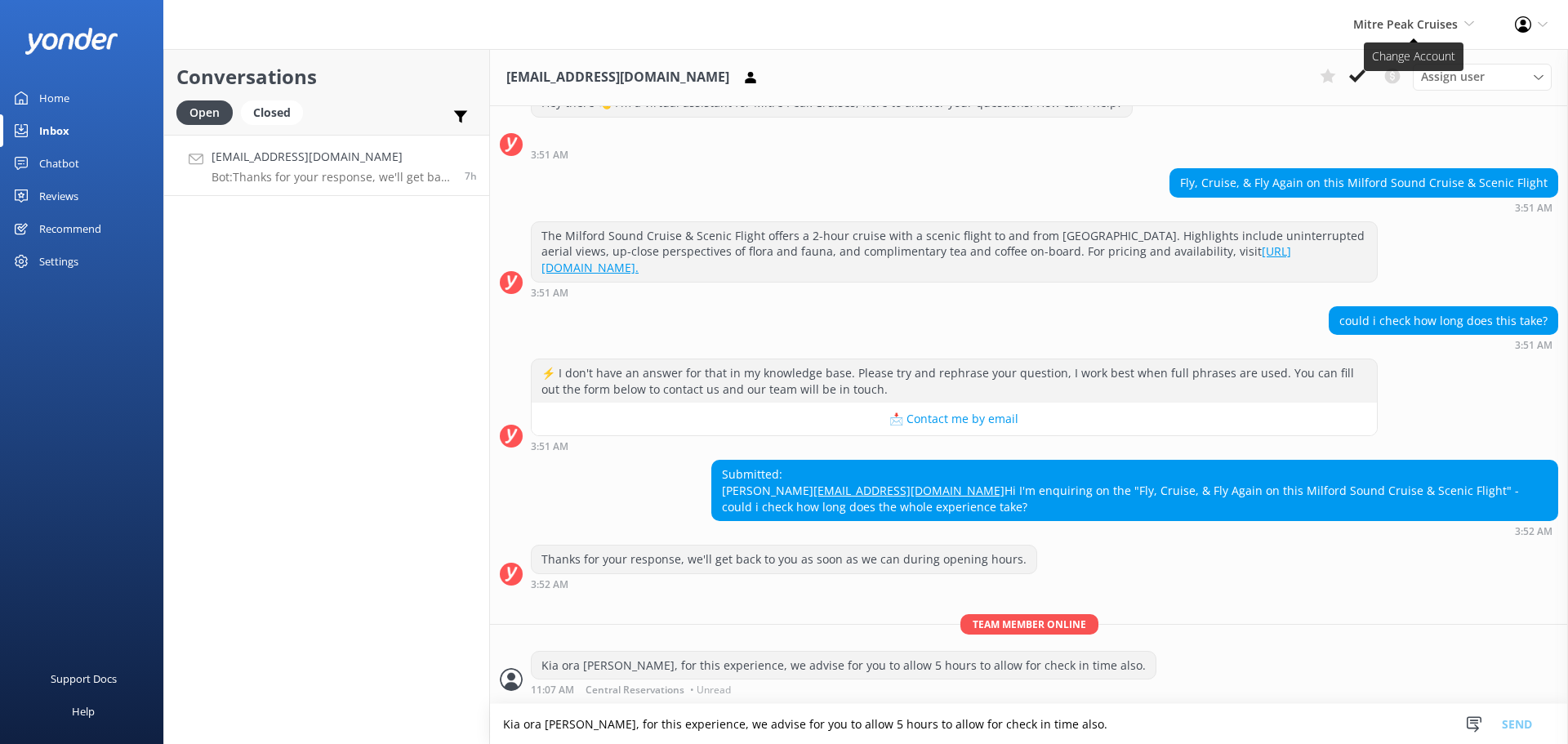
click at [1420, 30] on span "Mitre Peak Cruises" at bounding box center [1406, 24] width 105 height 15
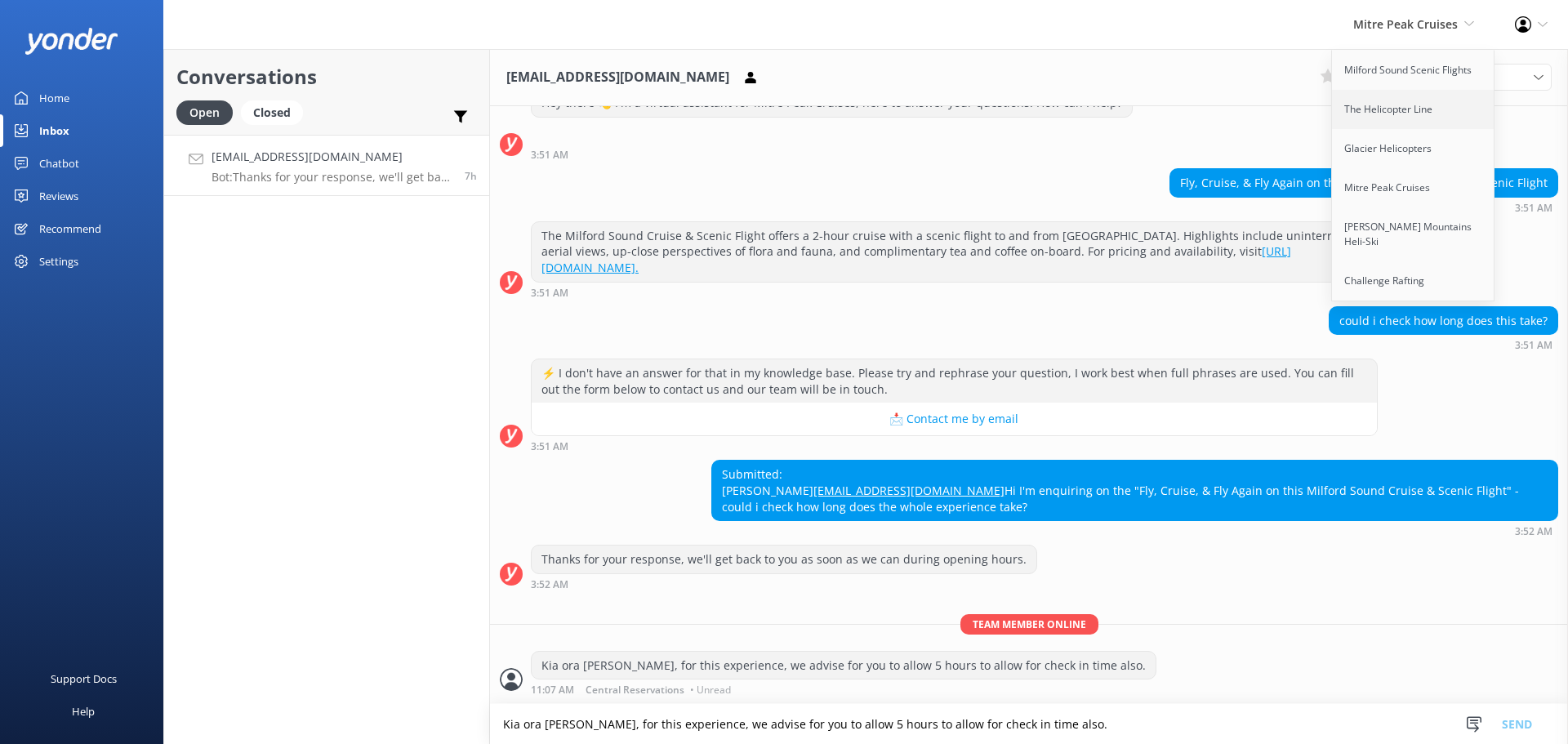
click at [1427, 107] on link "The Helicopter Line" at bounding box center [1413, 109] width 163 height 39
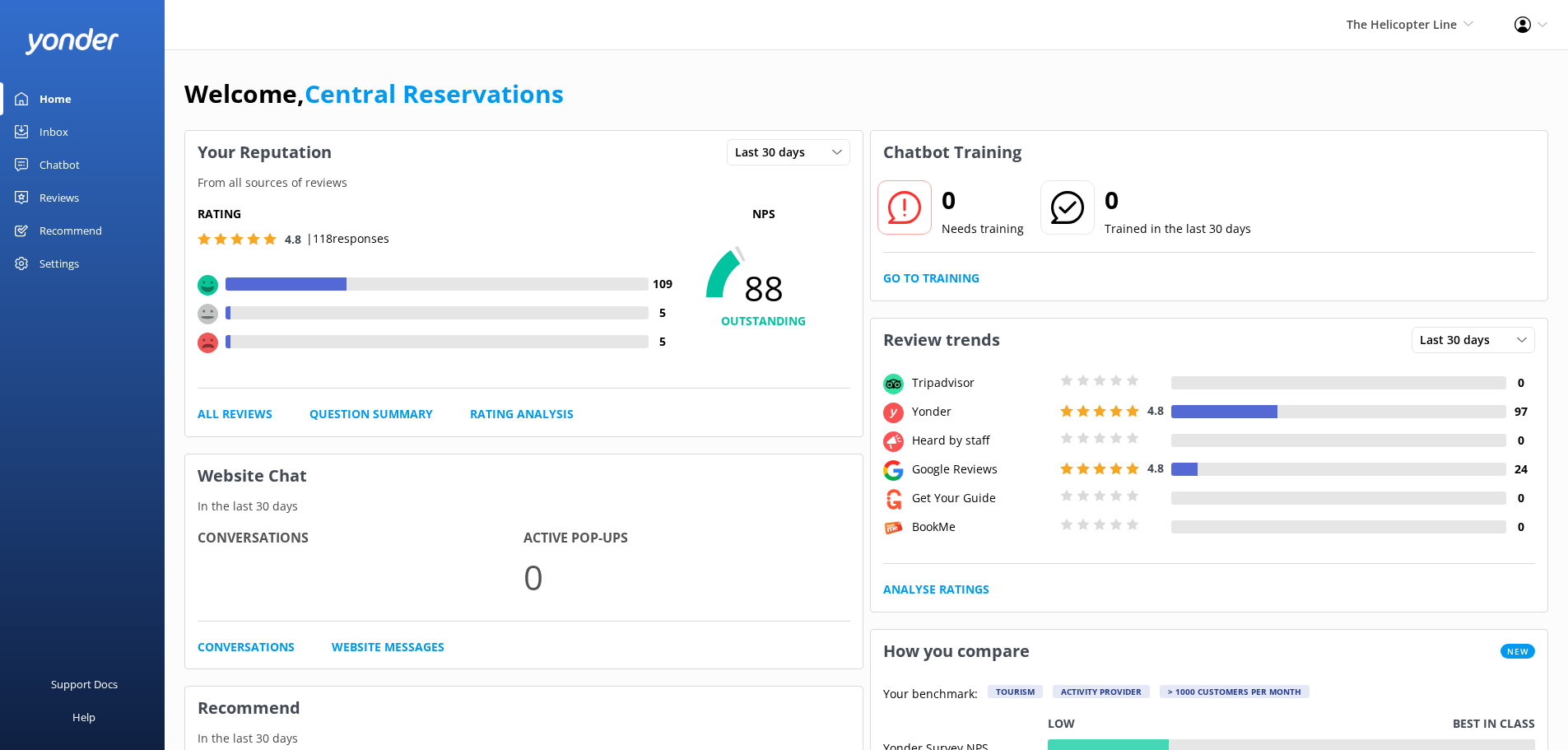
click at [77, 136] on link "Inbox" at bounding box center [82, 131] width 164 height 33
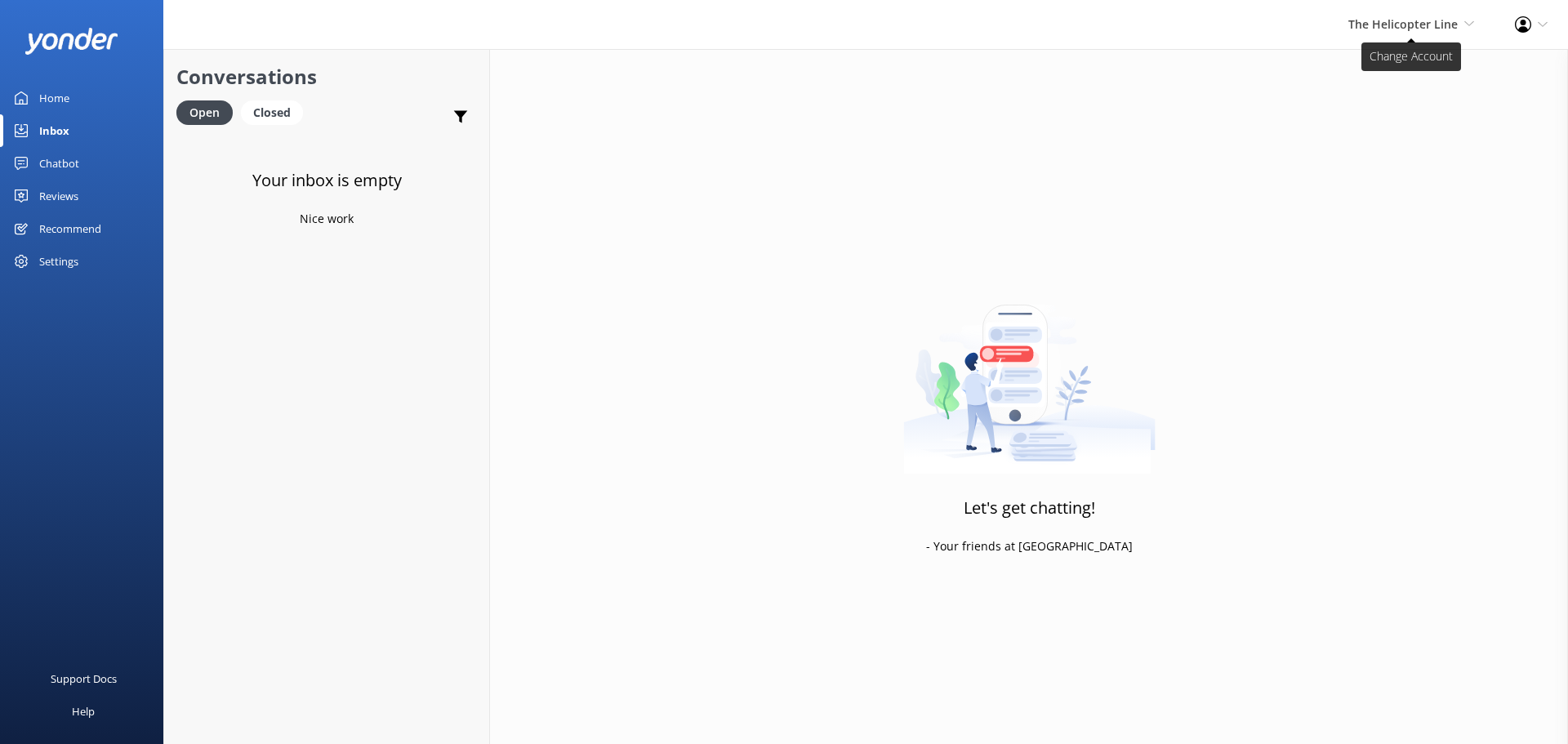
click at [1451, 16] on span "The Helicopter Line" at bounding box center [1403, 24] width 110 height 15
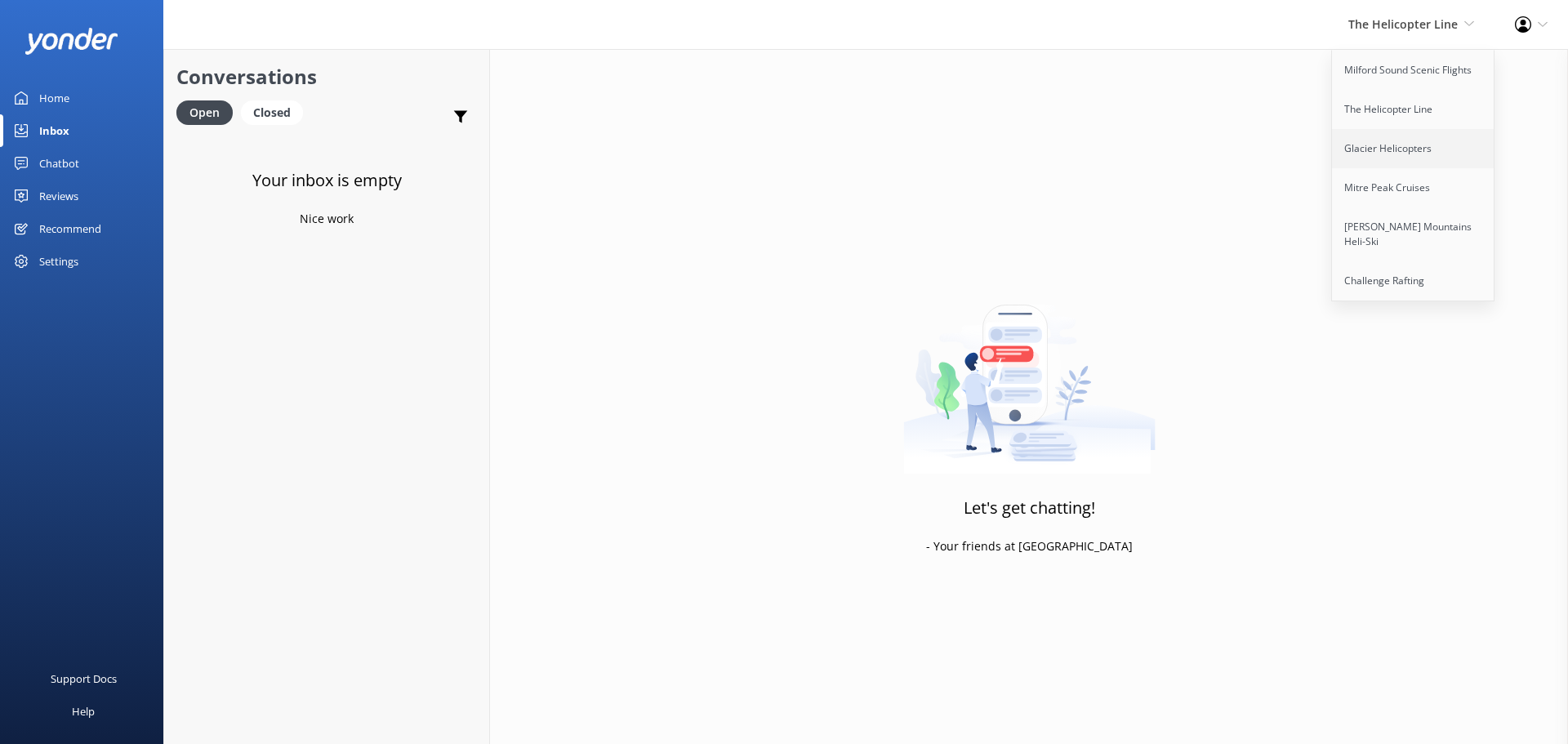
click at [1404, 147] on link "Glacier Helicopters" at bounding box center [1413, 149] width 163 height 39
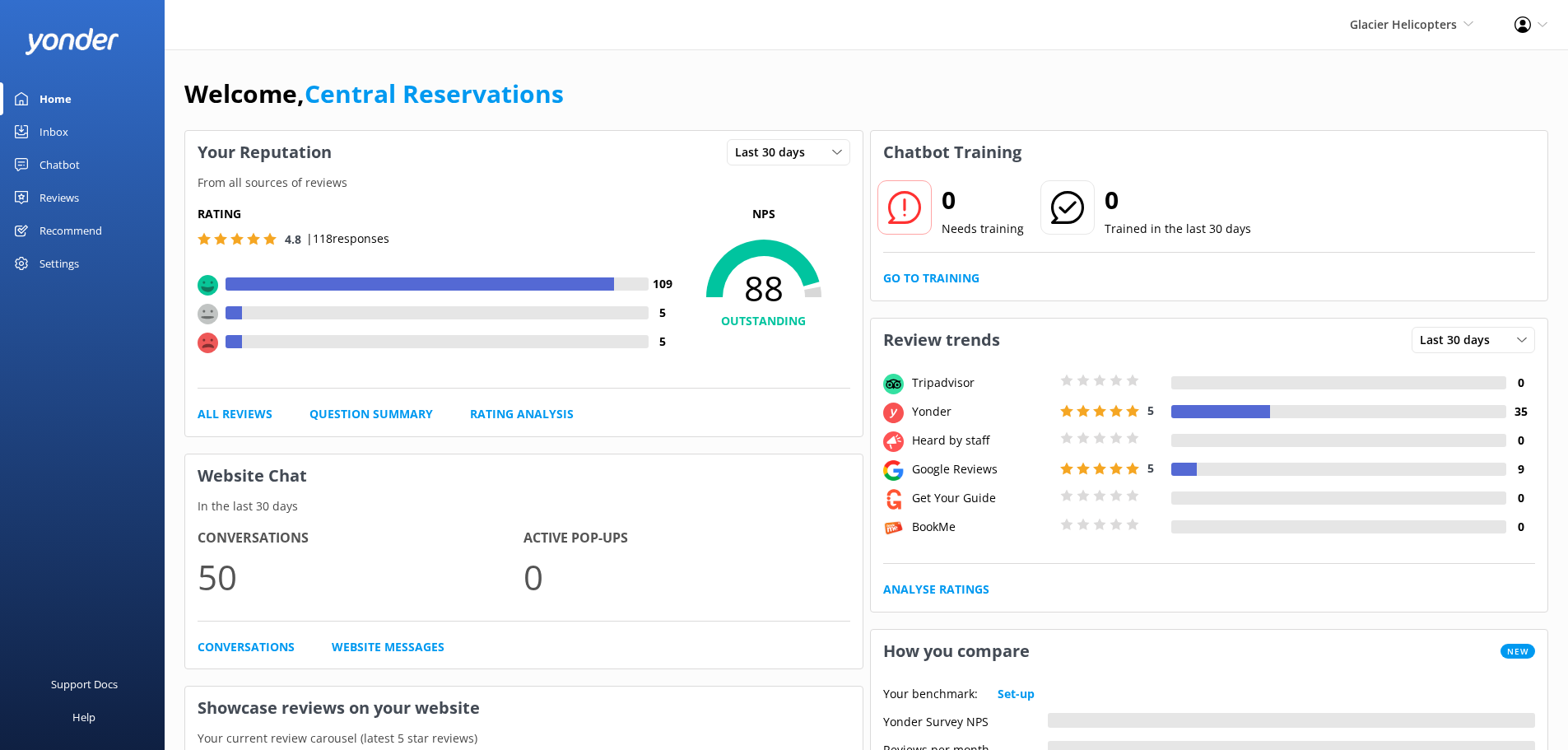
click at [112, 129] on link "Inbox" at bounding box center [82, 131] width 164 height 33
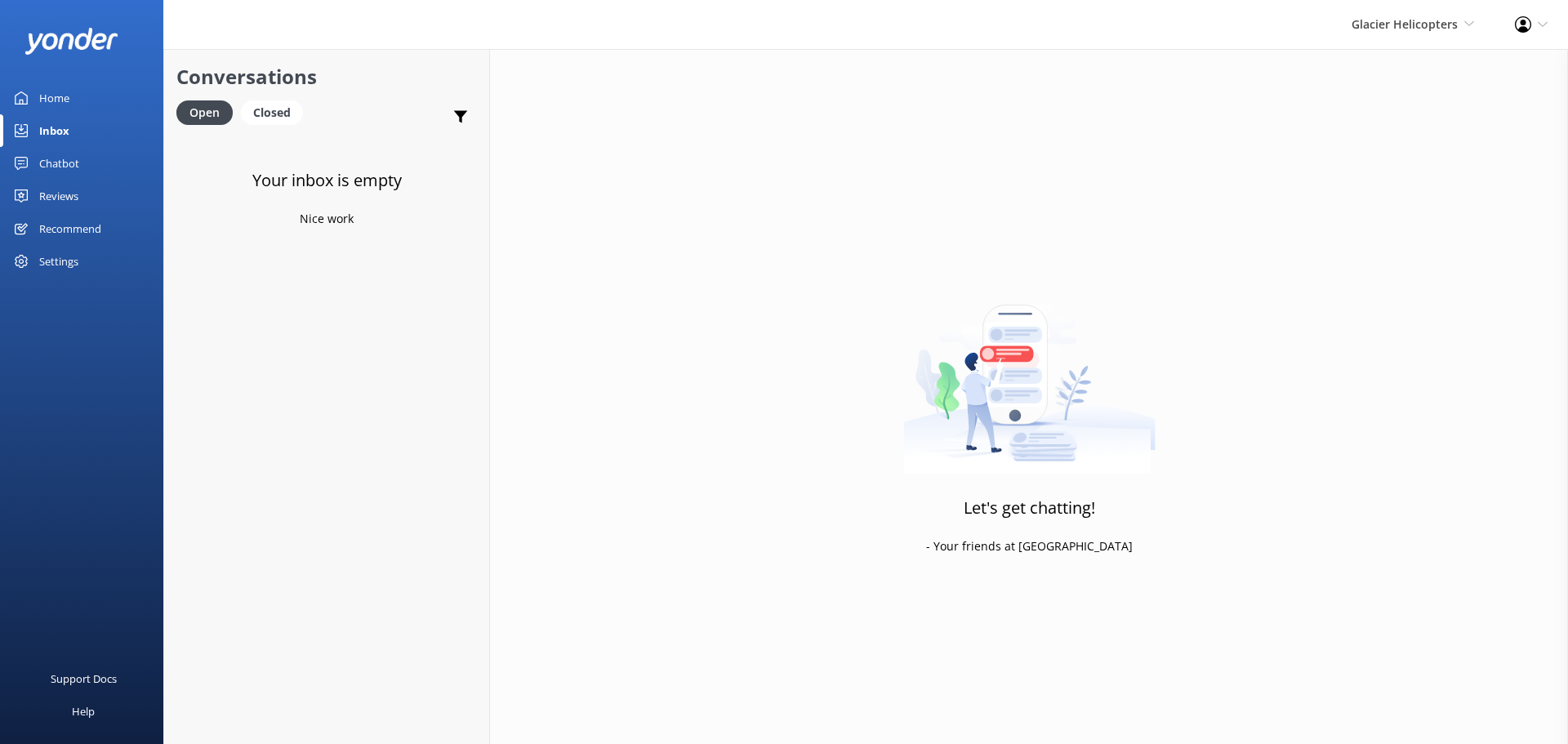
click at [1424, 14] on div "Glacier Helicopters Milford Sound Scenic Flights The Helicopter Line Glacier He…" at bounding box center [1413, 24] width 163 height 49
click at [1426, 177] on link "Mitre Peak Cruises" at bounding box center [1413, 187] width 163 height 39
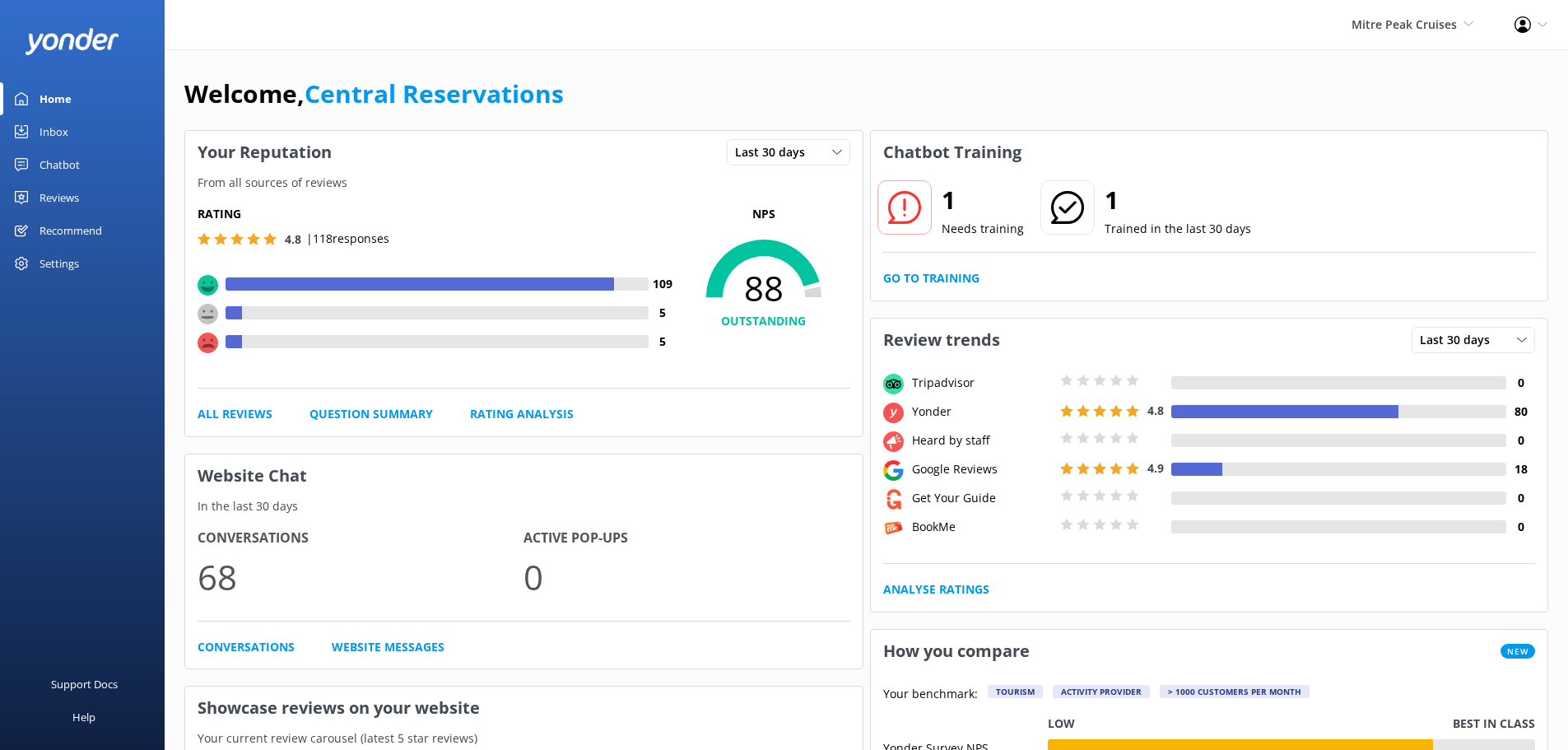
click at [75, 134] on link "Inbox" at bounding box center [82, 131] width 164 height 33
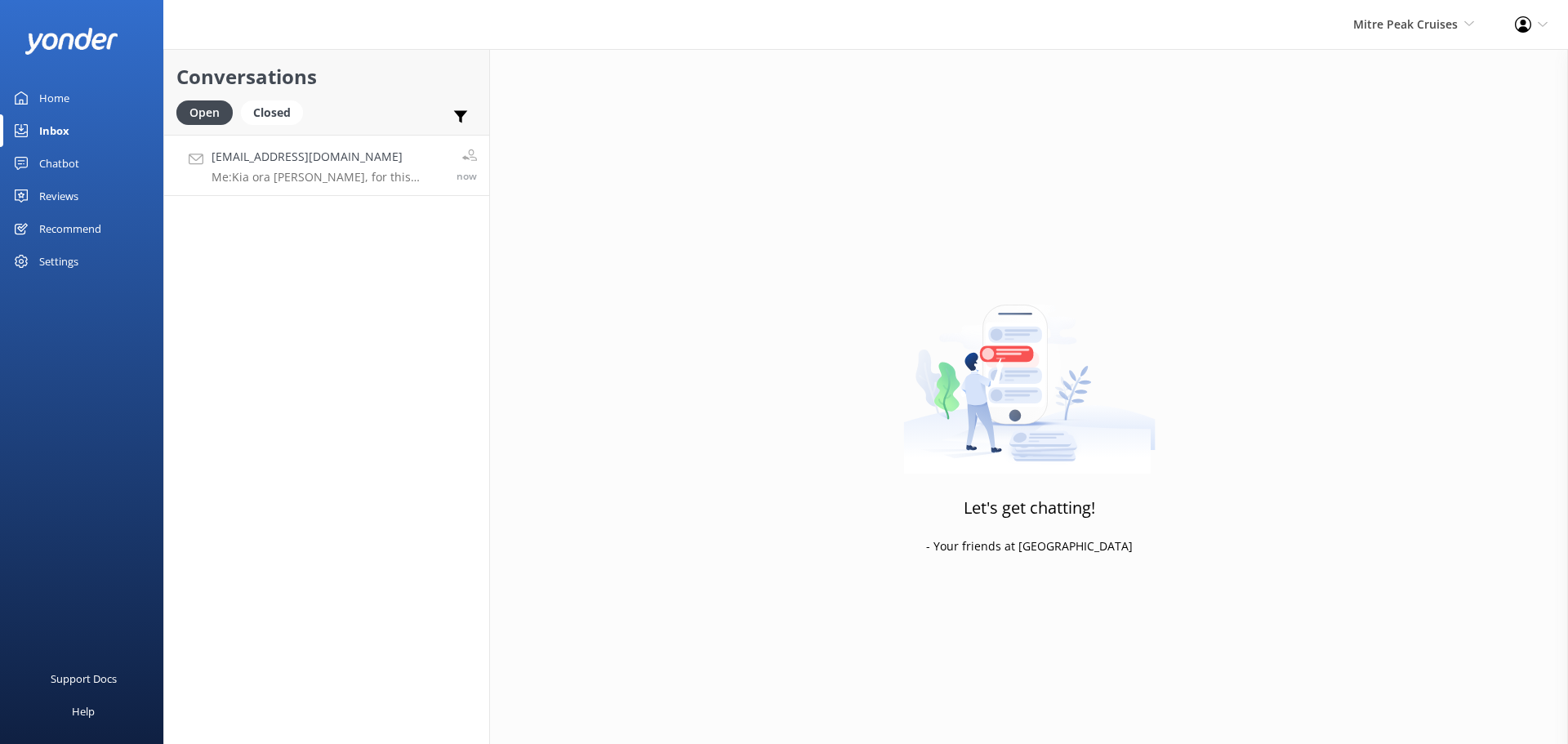
click at [412, 157] on h4 "[EMAIL_ADDRESS][DOMAIN_NAME]" at bounding box center [328, 156] width 233 height 18
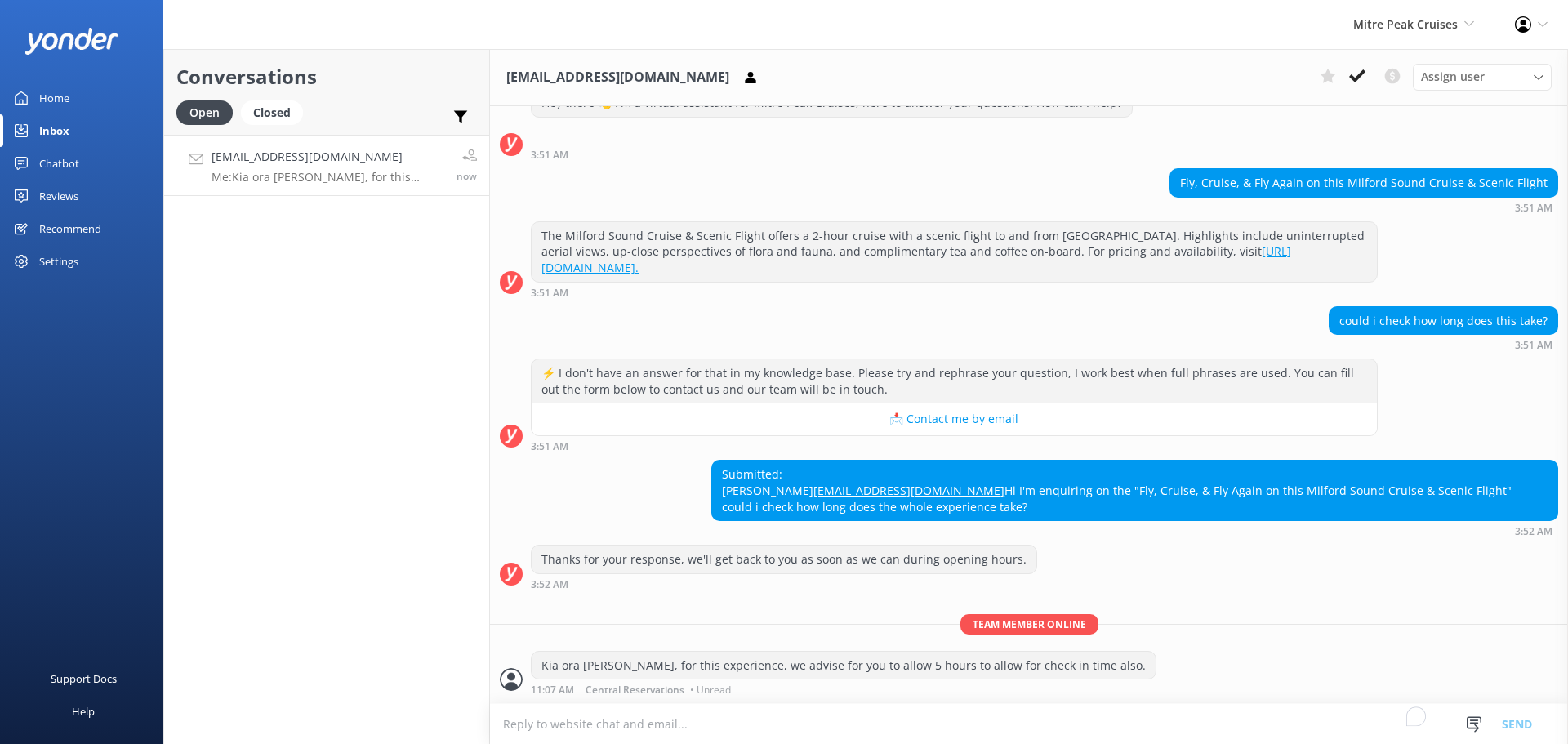
scroll to position [93, 0]
click at [1415, 25] on span "Mitre Peak Cruises" at bounding box center [1406, 24] width 105 height 15
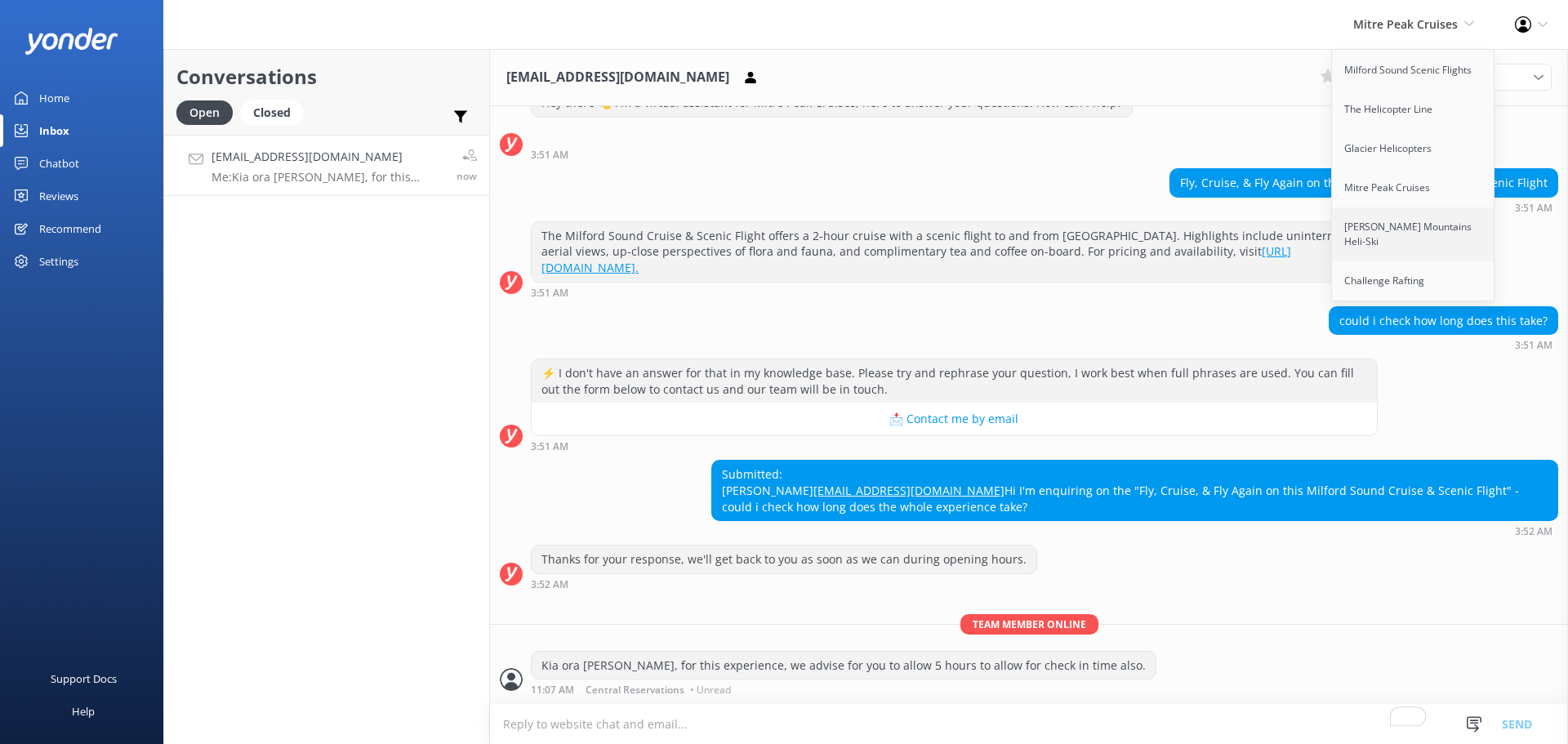
click at [1400, 215] on link "[PERSON_NAME] Mountains Heli-Ski" at bounding box center [1413, 235] width 163 height 54
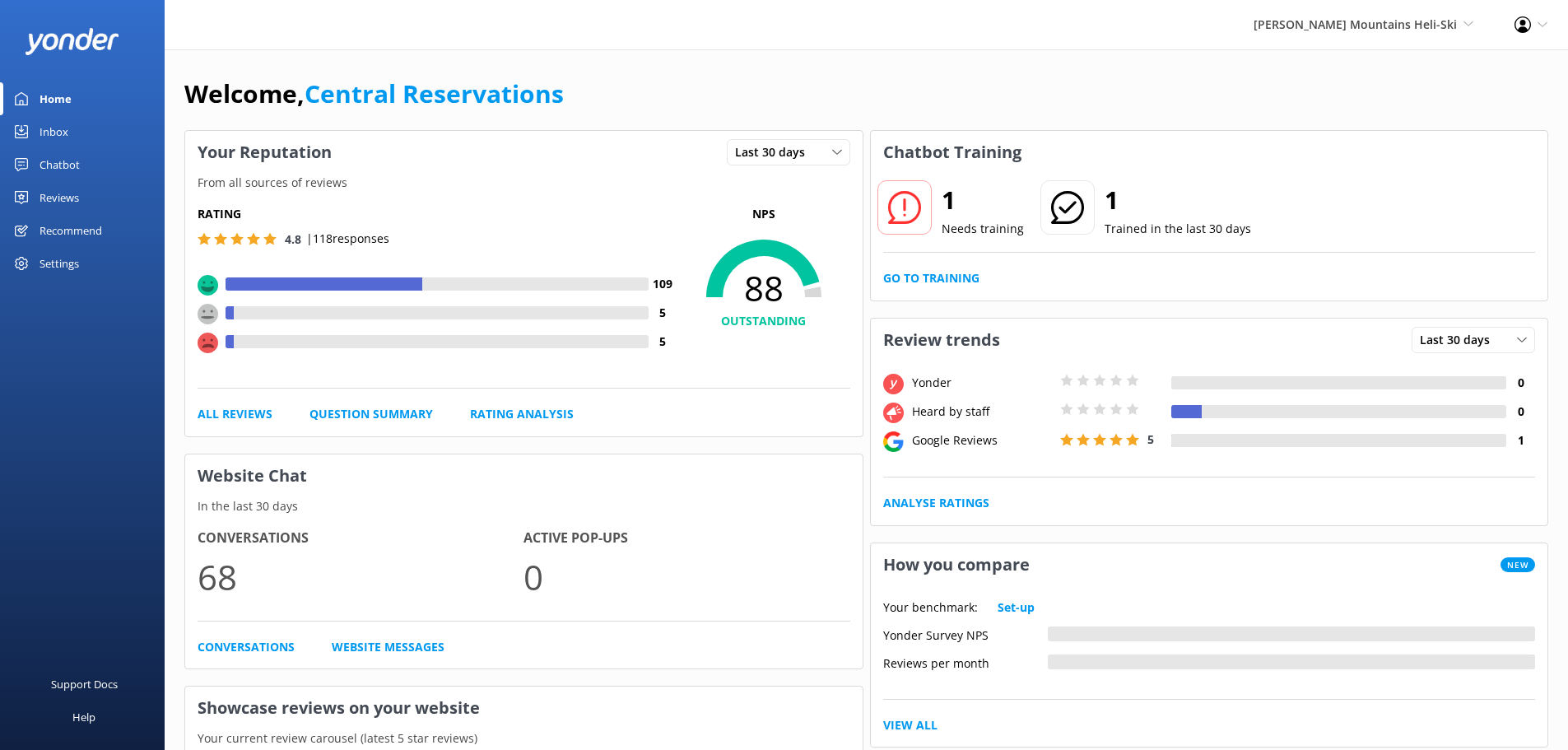
click at [46, 126] on div "Inbox" at bounding box center [54, 131] width 29 height 33
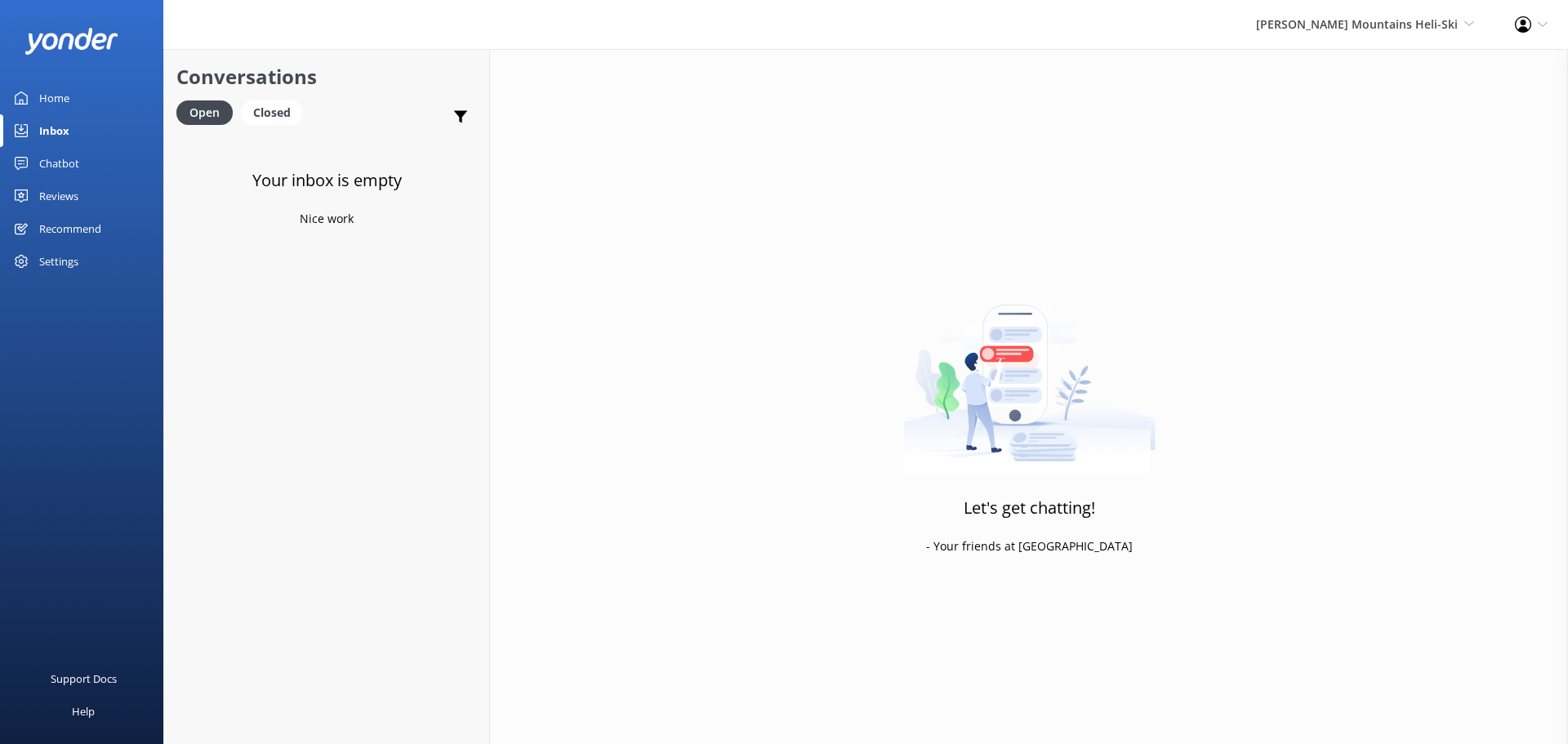
drag, startPoint x: 1353, startPoint y: 22, endPoint x: 1357, endPoint y: 37, distance: 15.5
click at [1356, 28] on span "[PERSON_NAME] Mountains Heli-Ski" at bounding box center [1357, 24] width 202 height 15
click at [1375, 261] on link "Challenge Rafting" at bounding box center [1413, 280] width 163 height 39
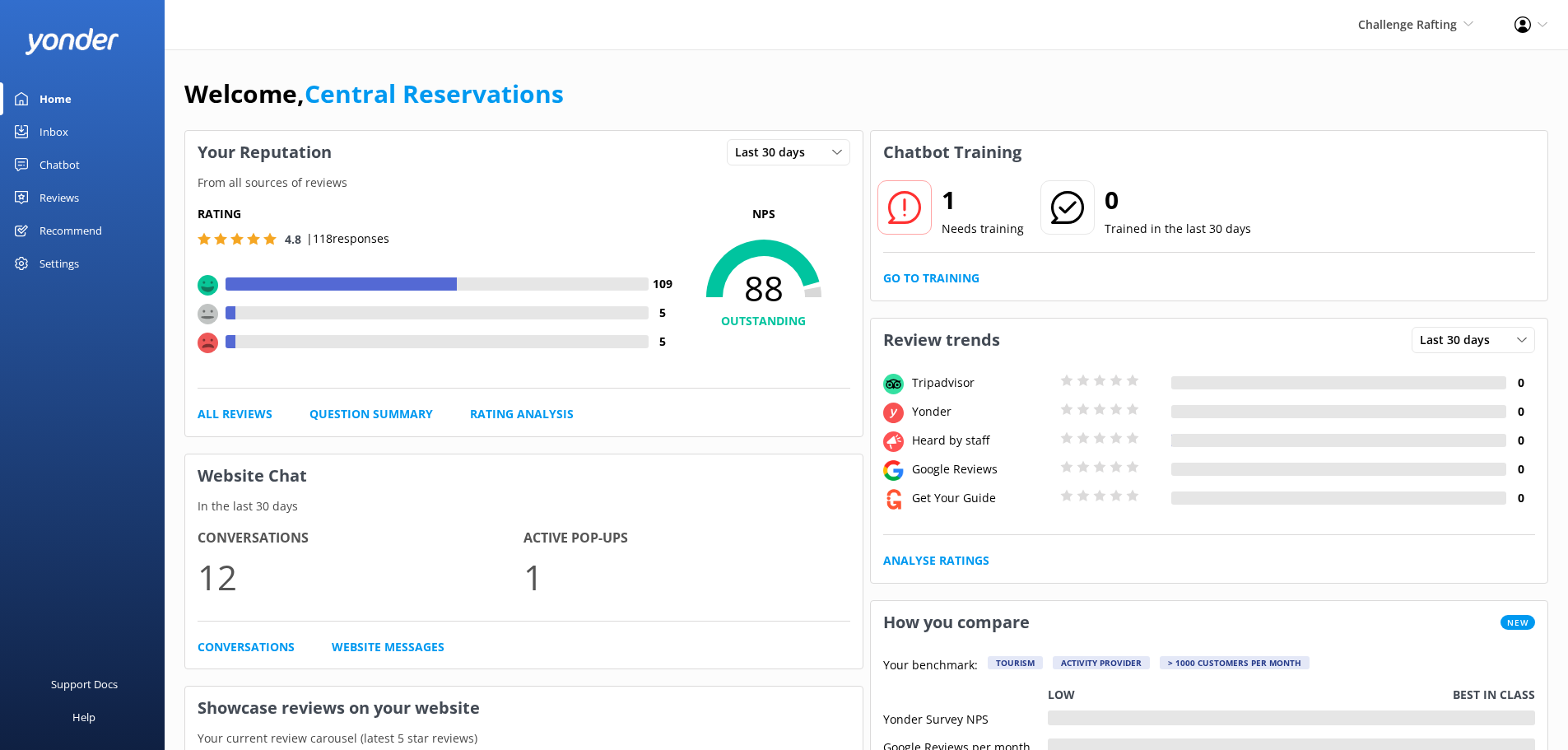
click at [49, 128] on div "Inbox" at bounding box center [54, 131] width 29 height 33
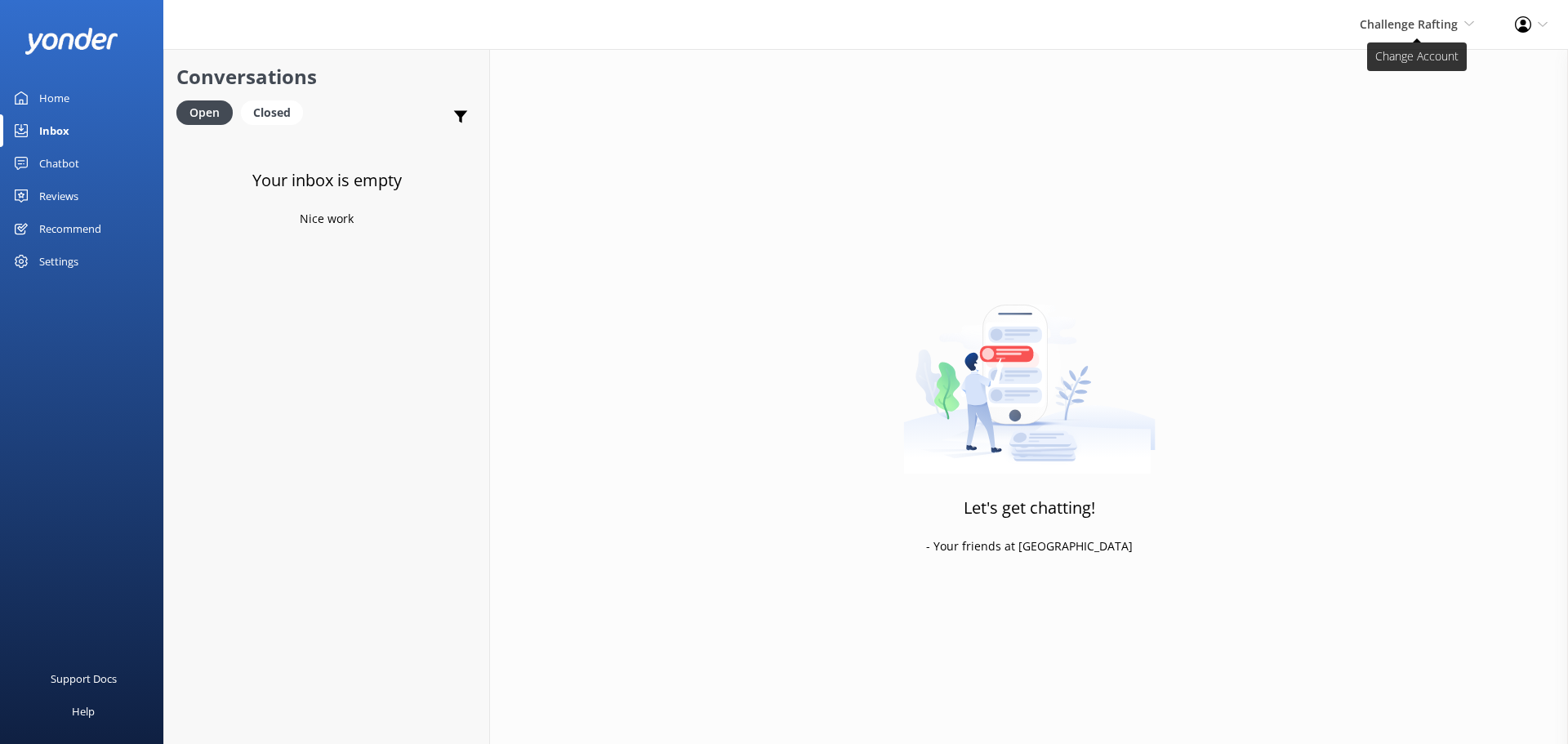
click at [1446, 28] on span "Challenge Rafting" at bounding box center [1409, 24] width 98 height 15
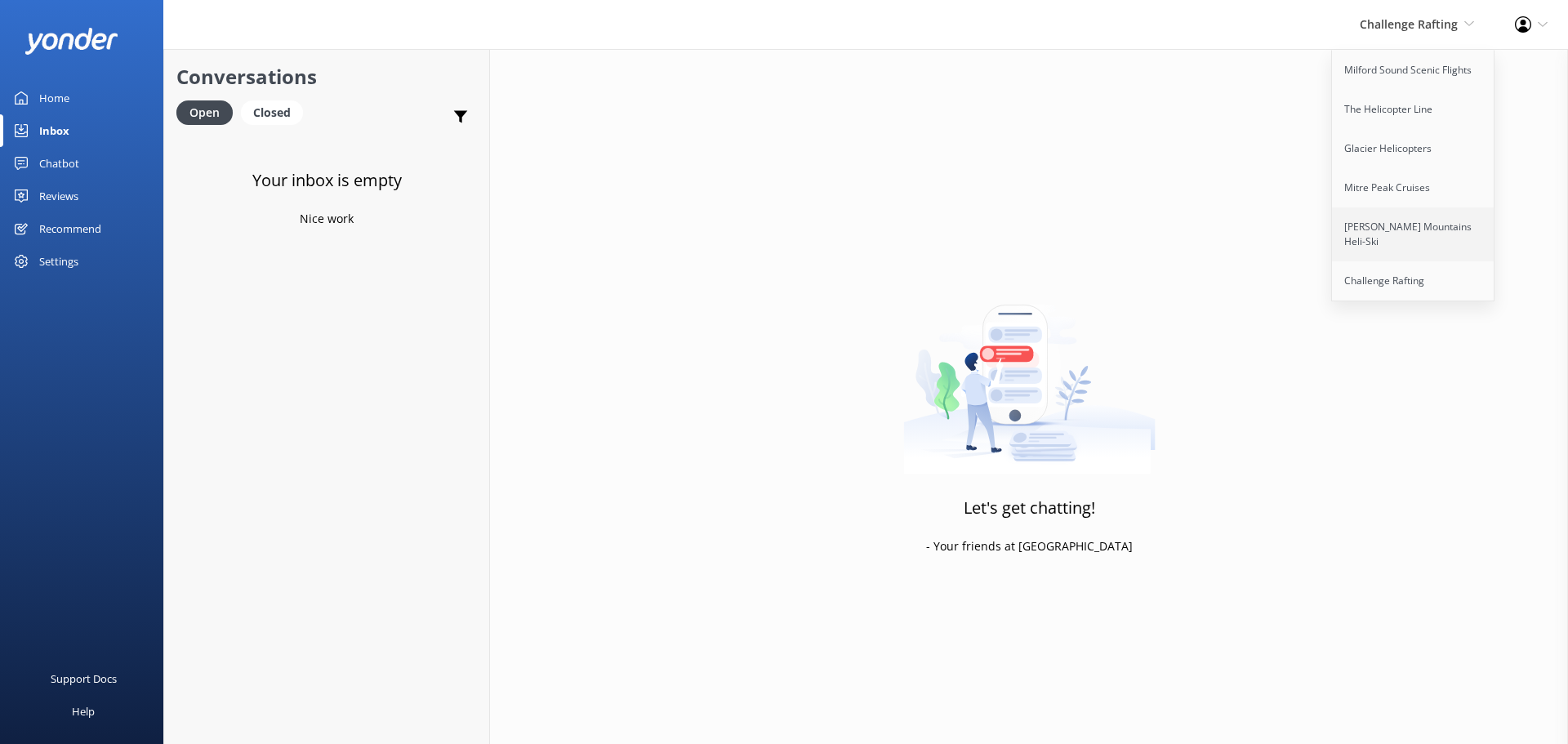
click at [1407, 237] on link "[PERSON_NAME] Mountains Heli-Ski" at bounding box center [1413, 235] width 163 height 54
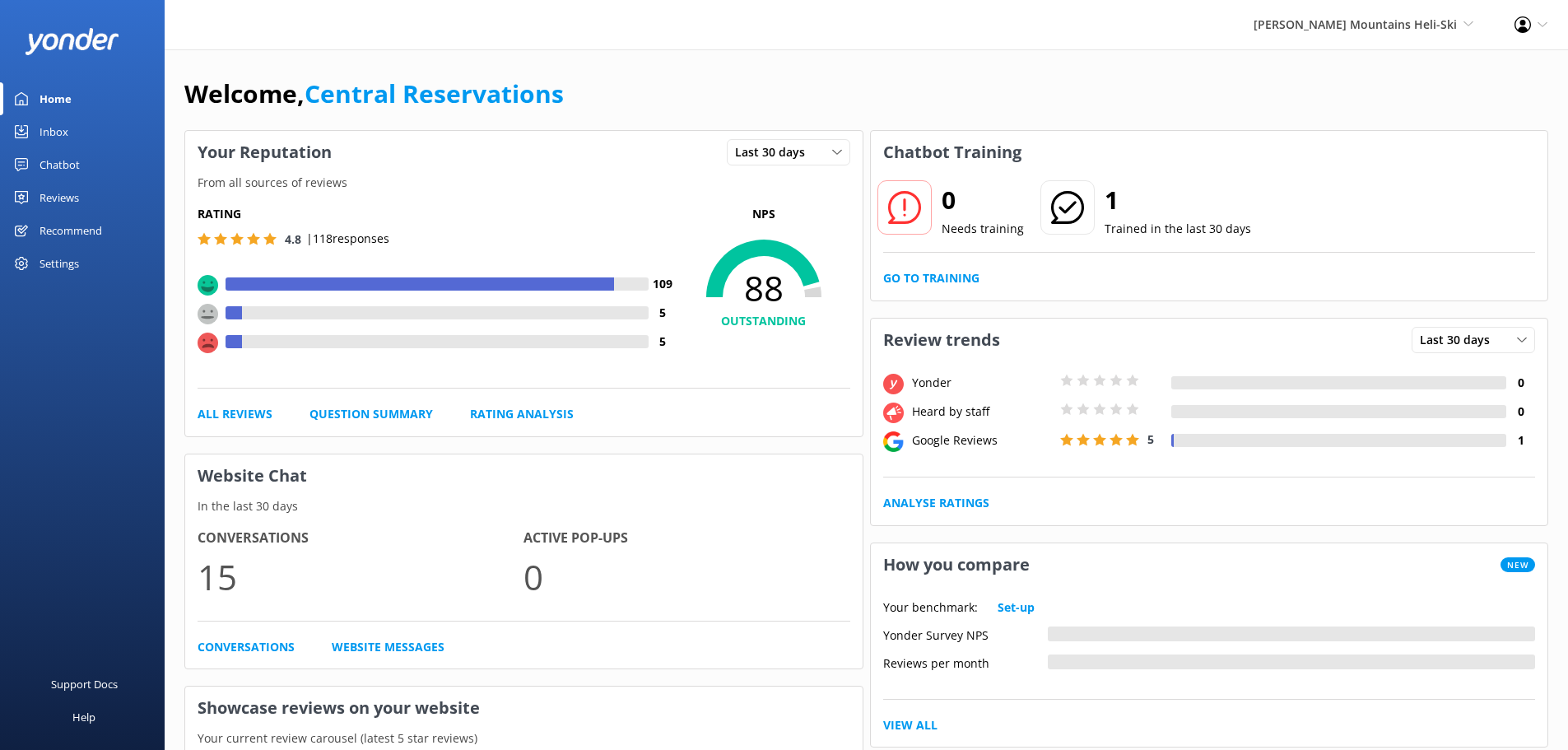
click at [71, 163] on div "Chatbot" at bounding box center [59, 164] width 40 height 33
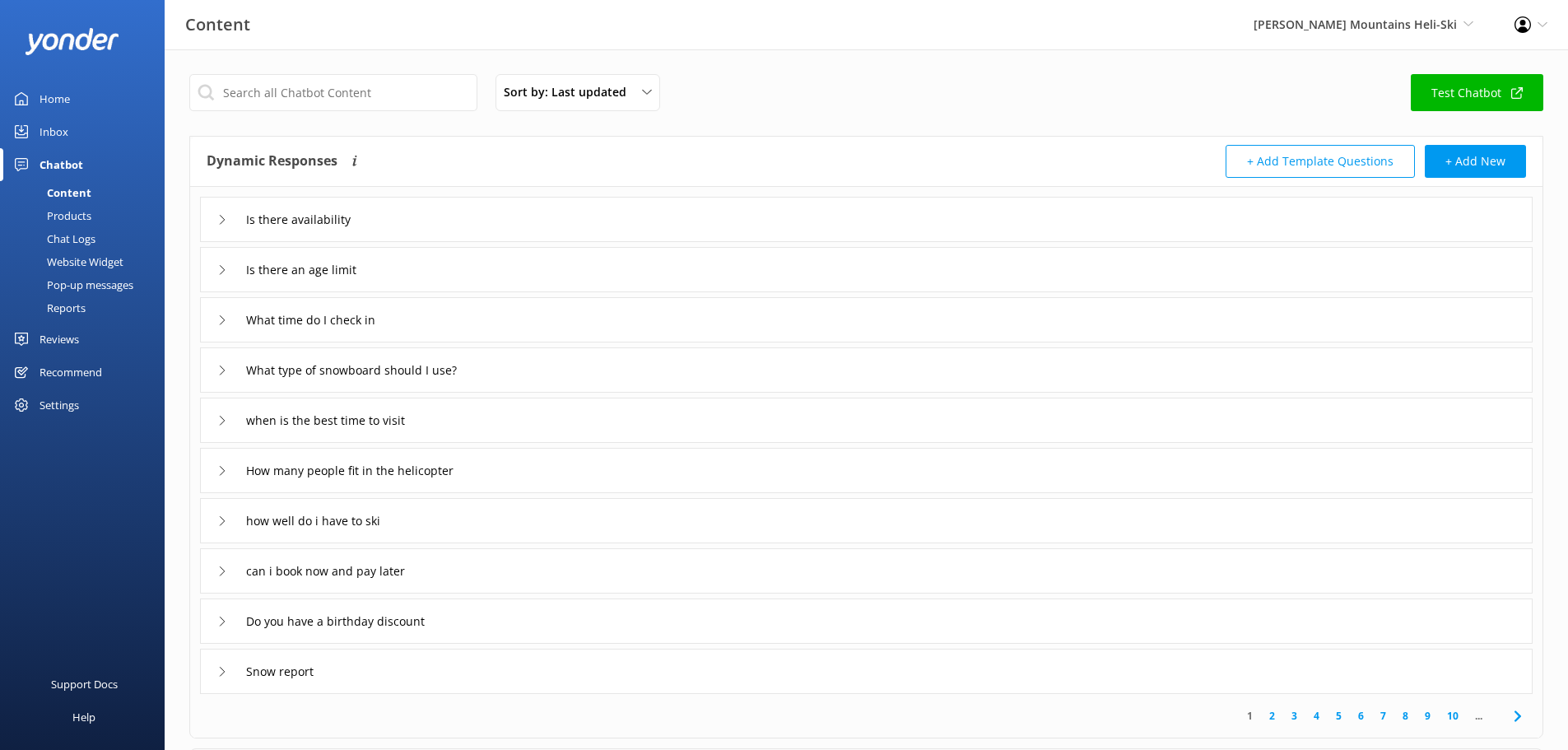
click at [58, 123] on div "Inbox" at bounding box center [54, 131] width 29 height 33
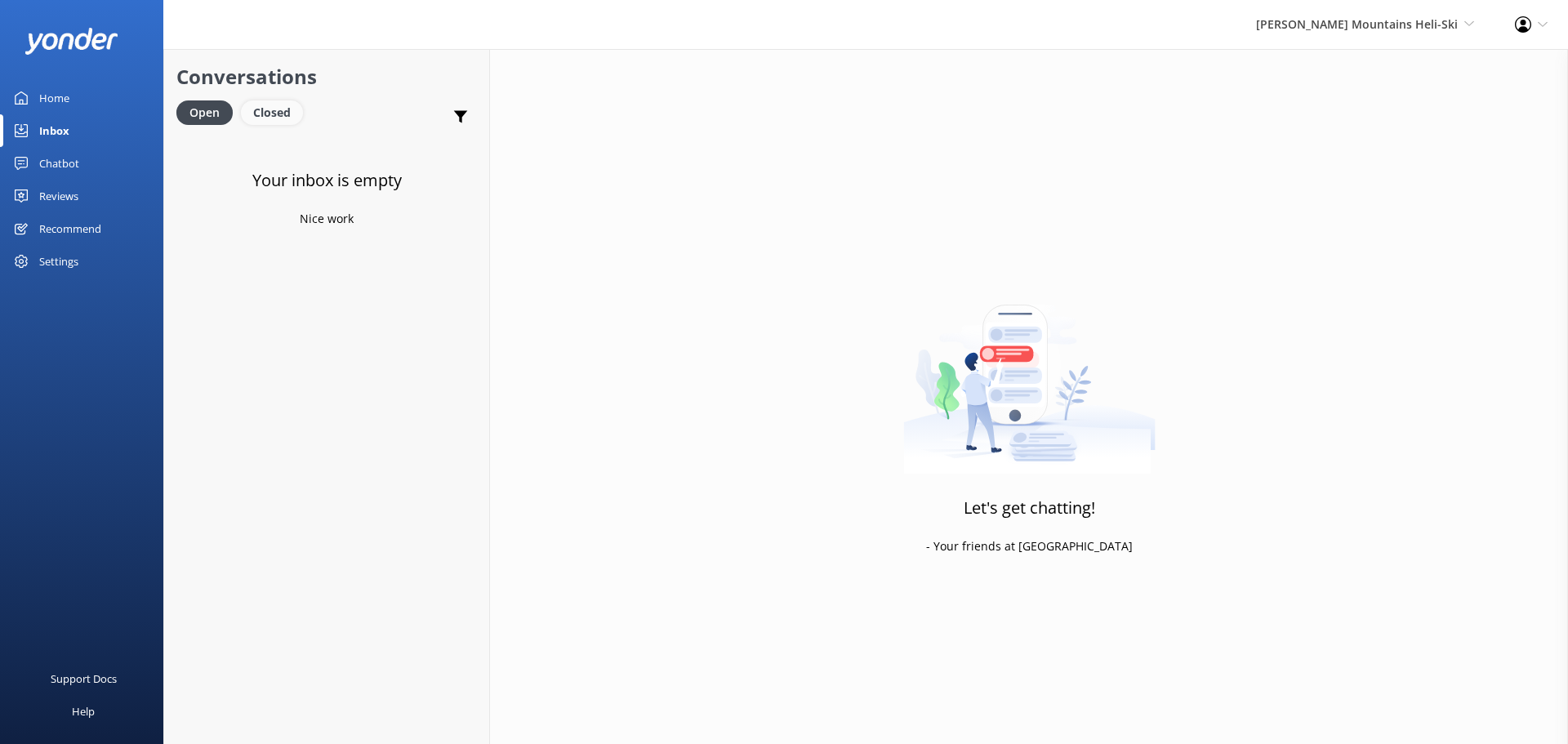
click at [264, 106] on div "Closed" at bounding box center [271, 112] width 62 height 24
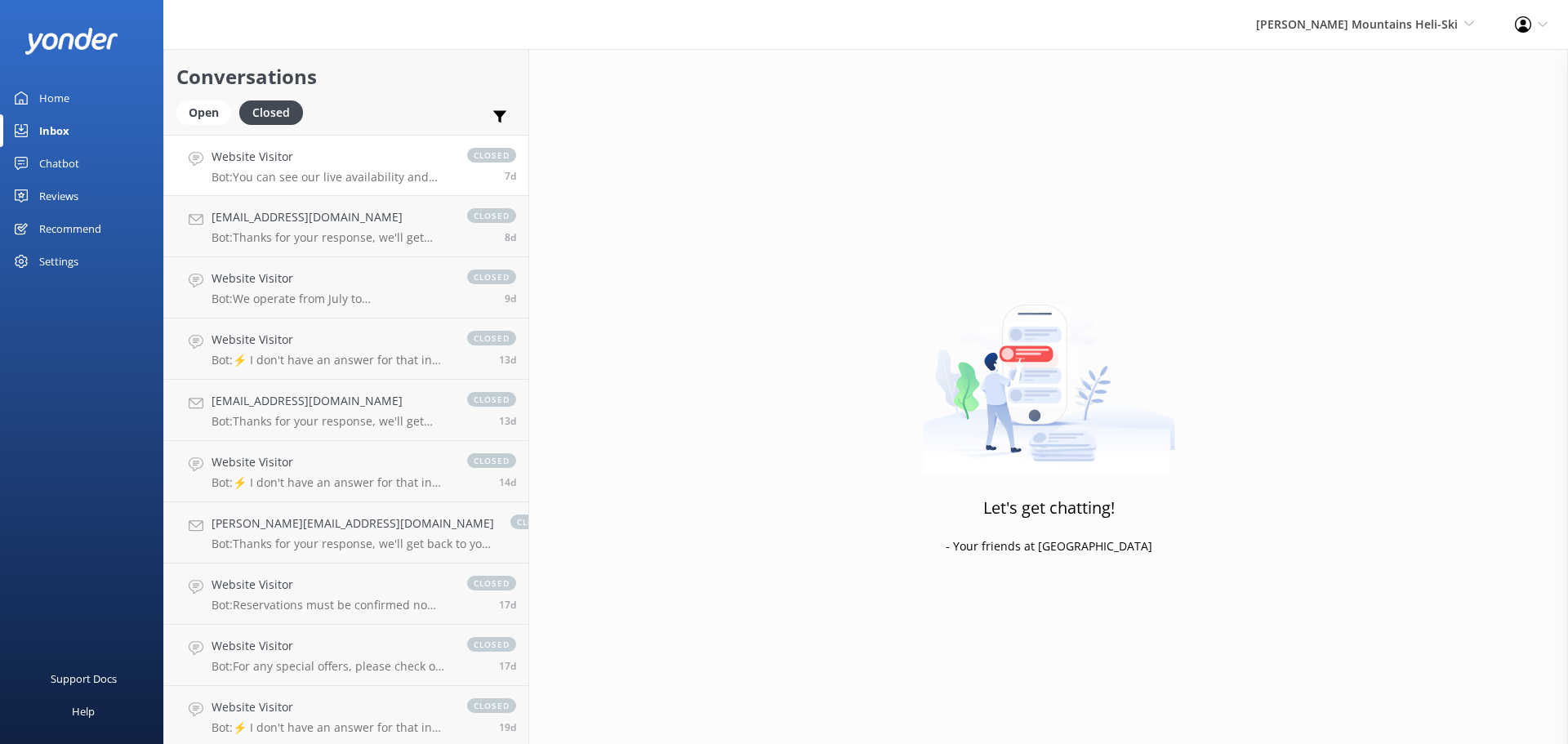
click at [307, 164] on h4 "Website Visitor" at bounding box center [330, 156] width 239 height 18
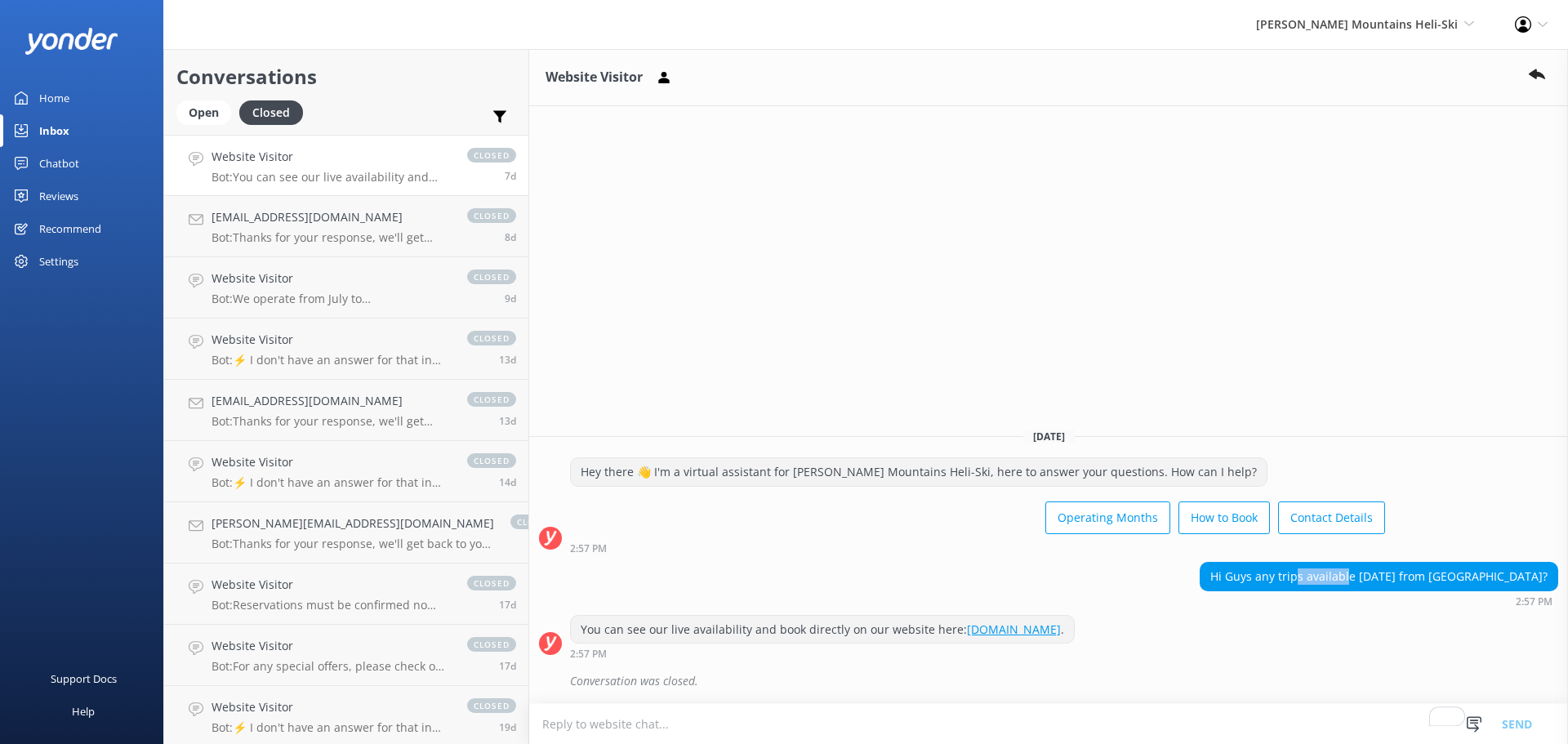
drag, startPoint x: 1329, startPoint y: 580, endPoint x: 1382, endPoint y: 579, distance: 53.0
click at [1382, 579] on div "Hi Guys any trips available tomorrow from Queenstown?" at bounding box center [1379, 576] width 357 height 28
click at [368, 220] on h4 "vickysong.133@gmail.com" at bounding box center [330, 217] width 239 height 18
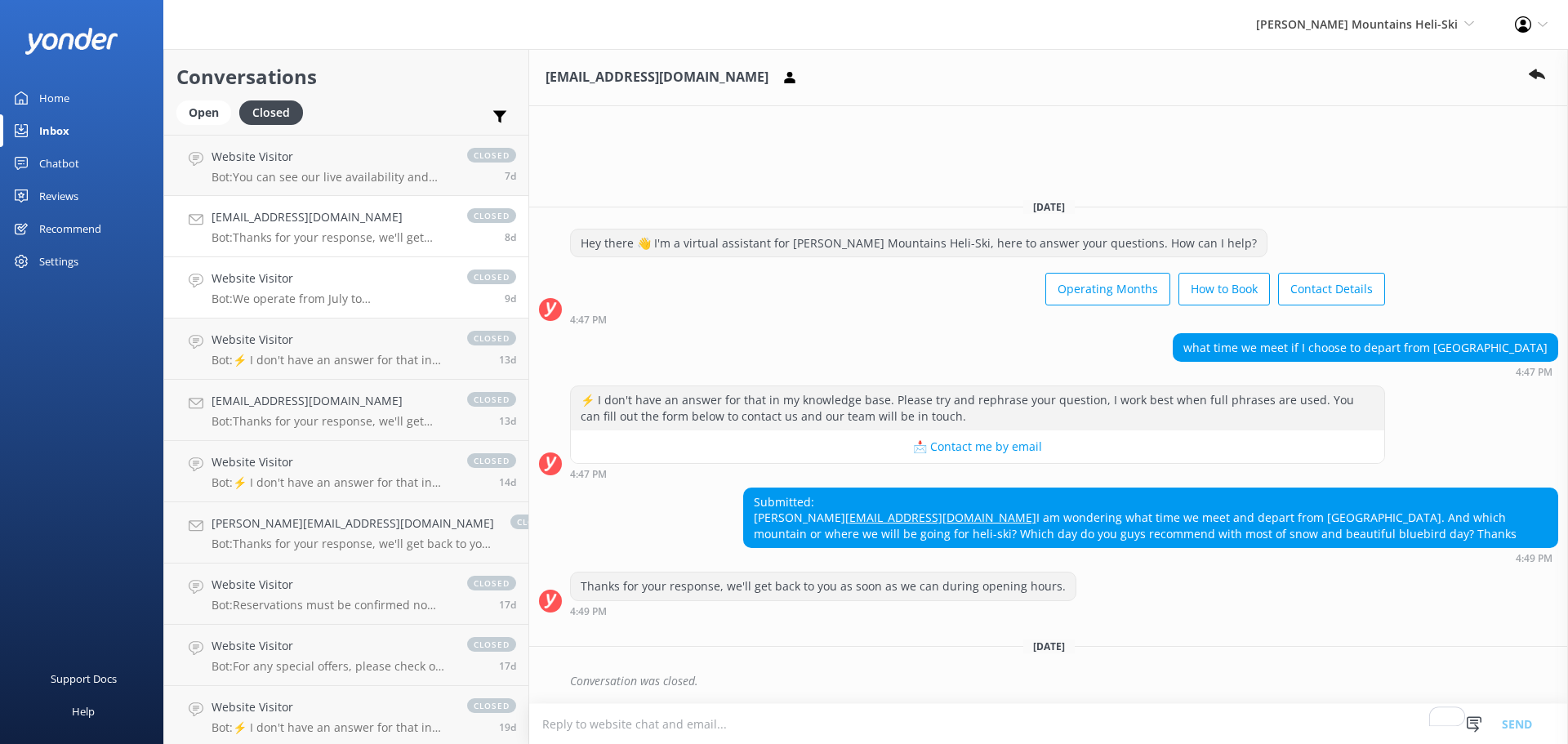
click at [306, 279] on h4 "Website Visitor" at bounding box center [330, 278] width 239 height 18
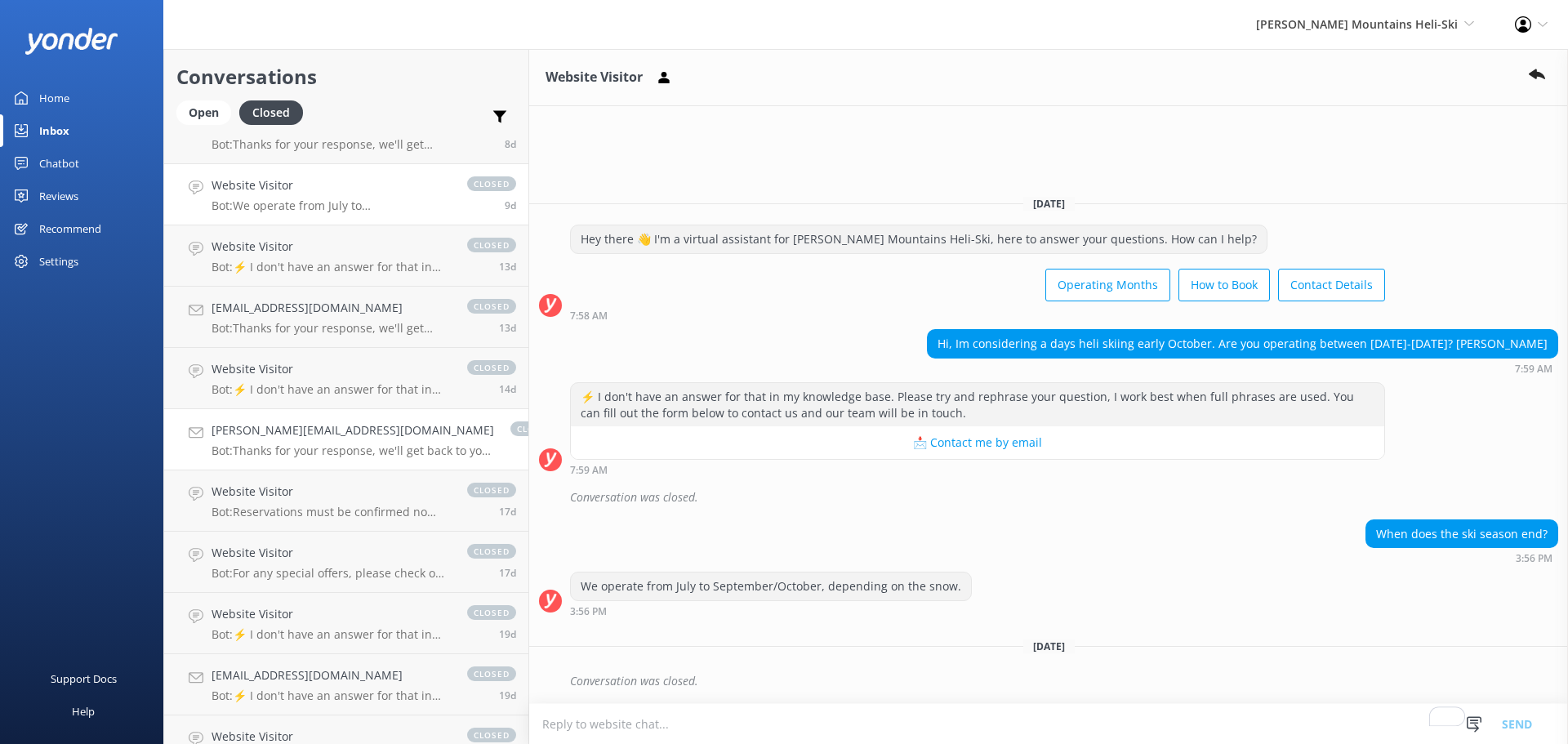
scroll to position [245, 0]
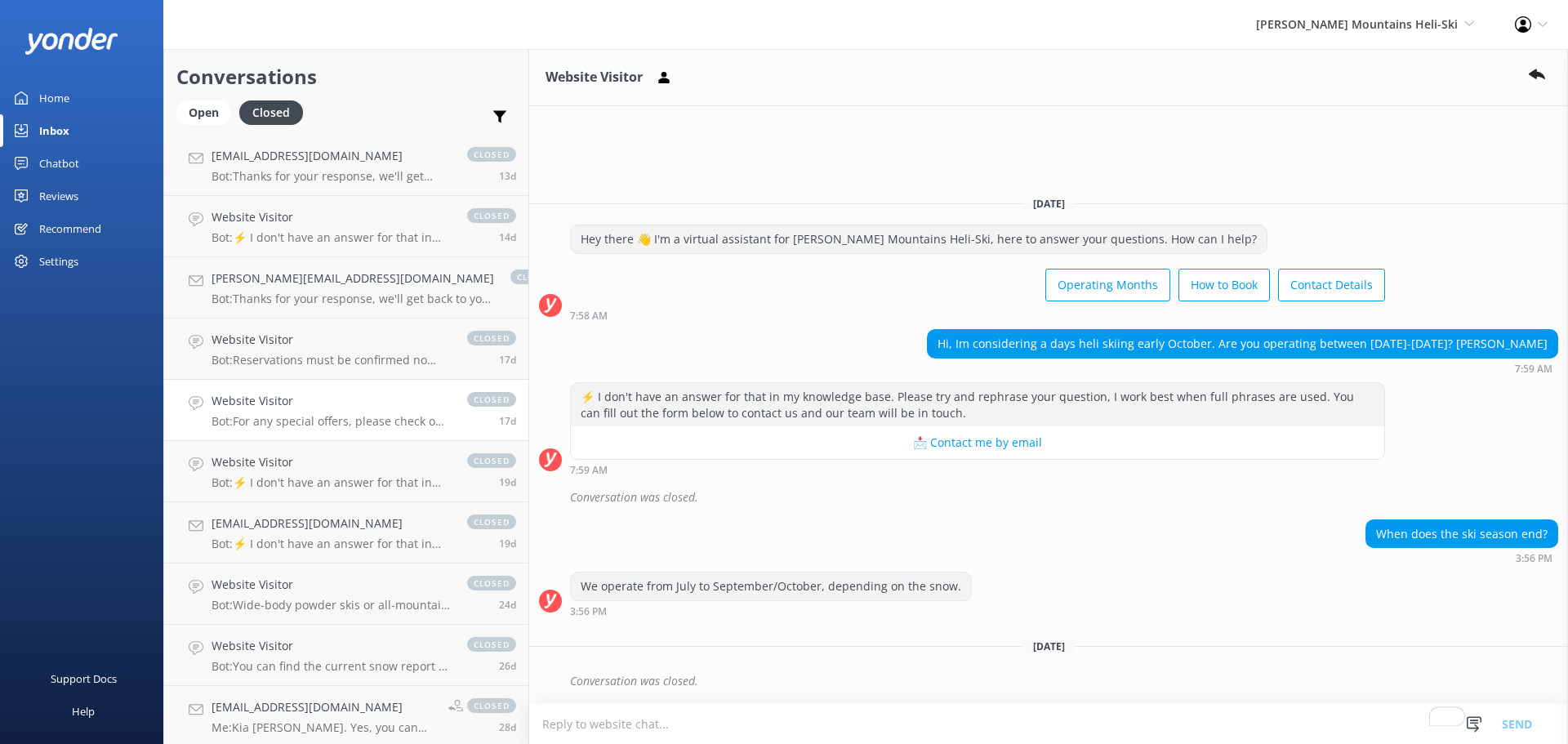
click at [292, 415] on p "Bot: For any special offers, please check on our website for any offers happeni…" at bounding box center [330, 421] width 239 height 14
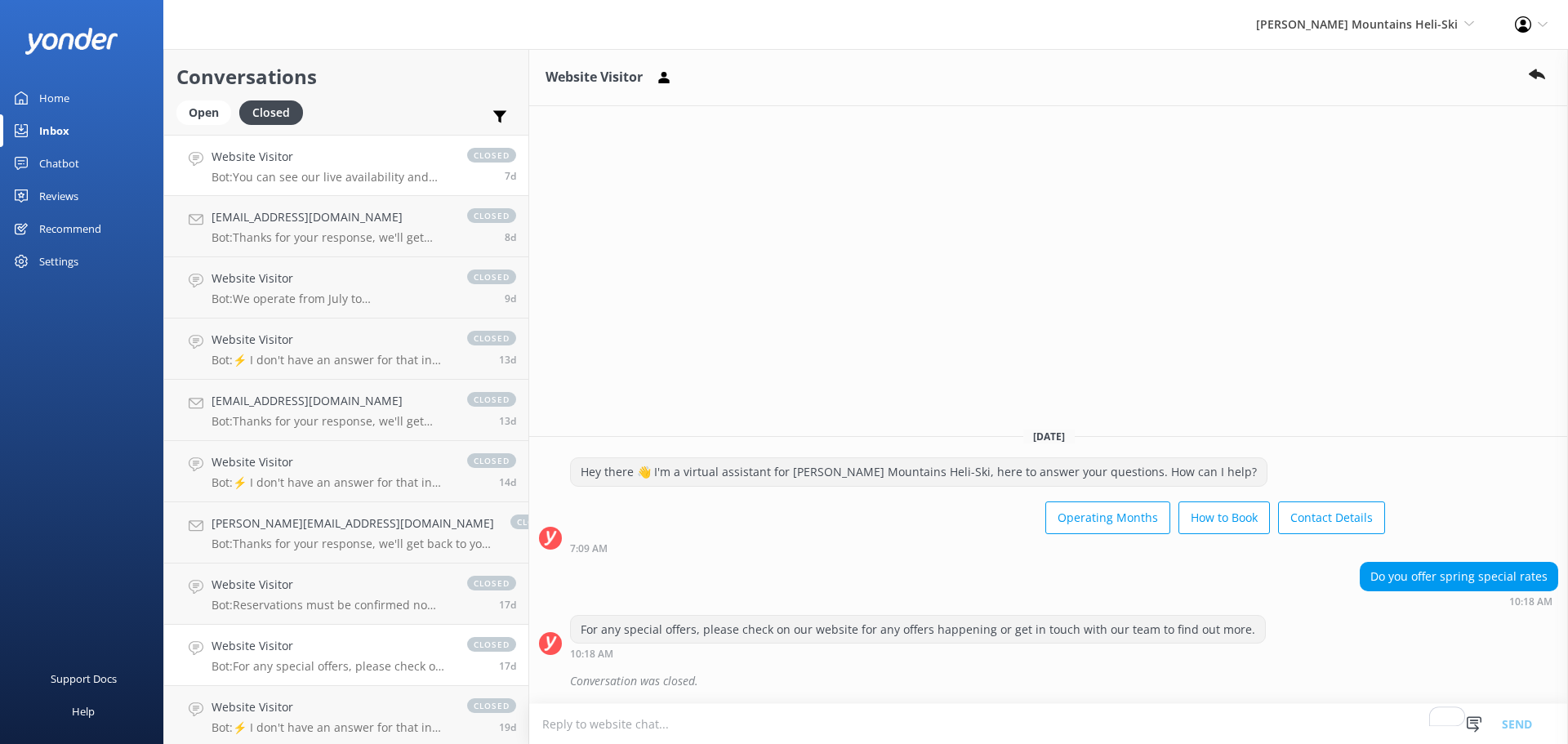
drag, startPoint x: 874, startPoint y: 268, endPoint x: 253, endPoint y: 179, distance: 627.3
click at [849, 255] on div "Website Visitor Wednesday, 17th September Hey there 👋 I'm a virtual assistant f…" at bounding box center [1049, 396] width 1039 height 695
click at [1374, 29] on span "[PERSON_NAME] Mountains Heli-Ski" at bounding box center [1357, 24] width 202 height 15
click at [1271, 46] on div "Harris Mountains Heli-Ski Milford Sound Scenic Flights The Helicopter Line Glac…" at bounding box center [784, 24] width 1568 height 49
